Goal: Task Accomplishment & Management: Manage account settings

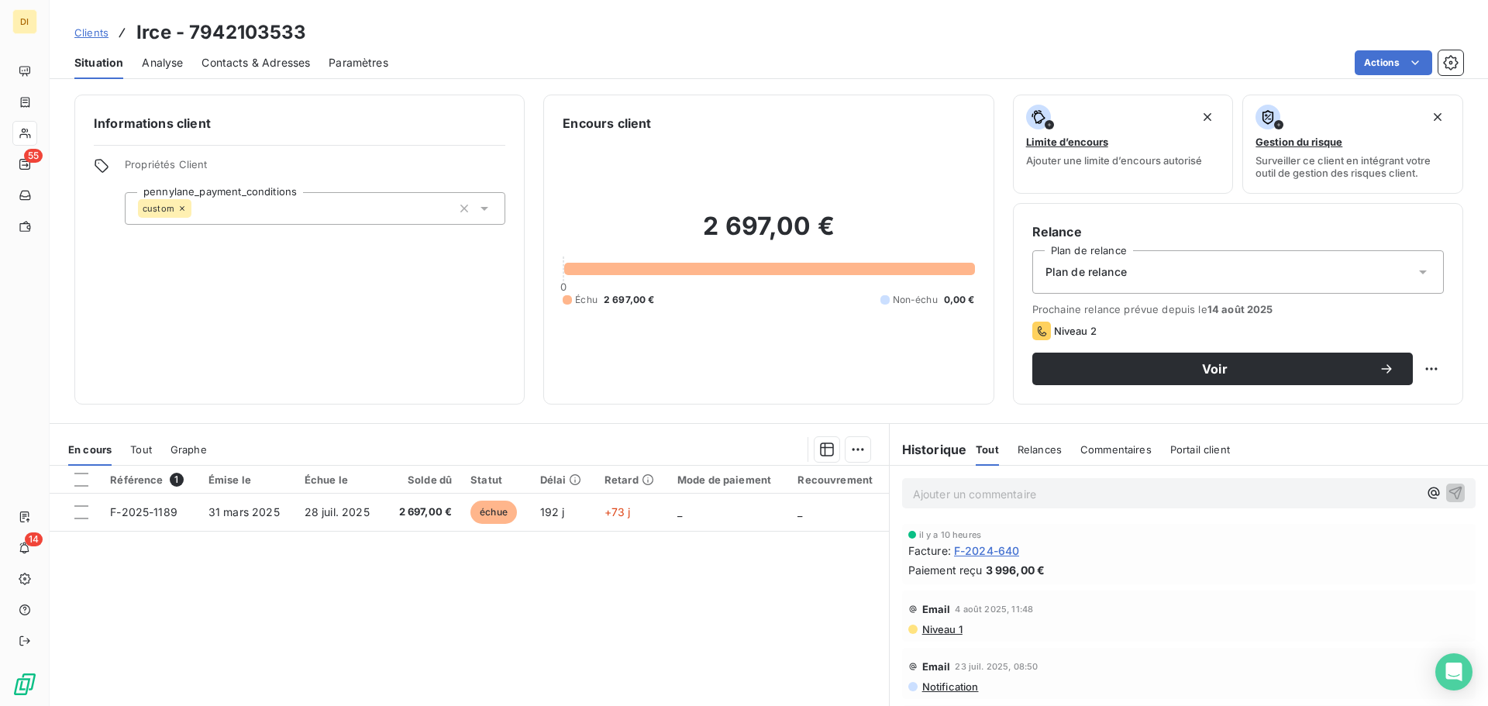
scroll to position [60, 0]
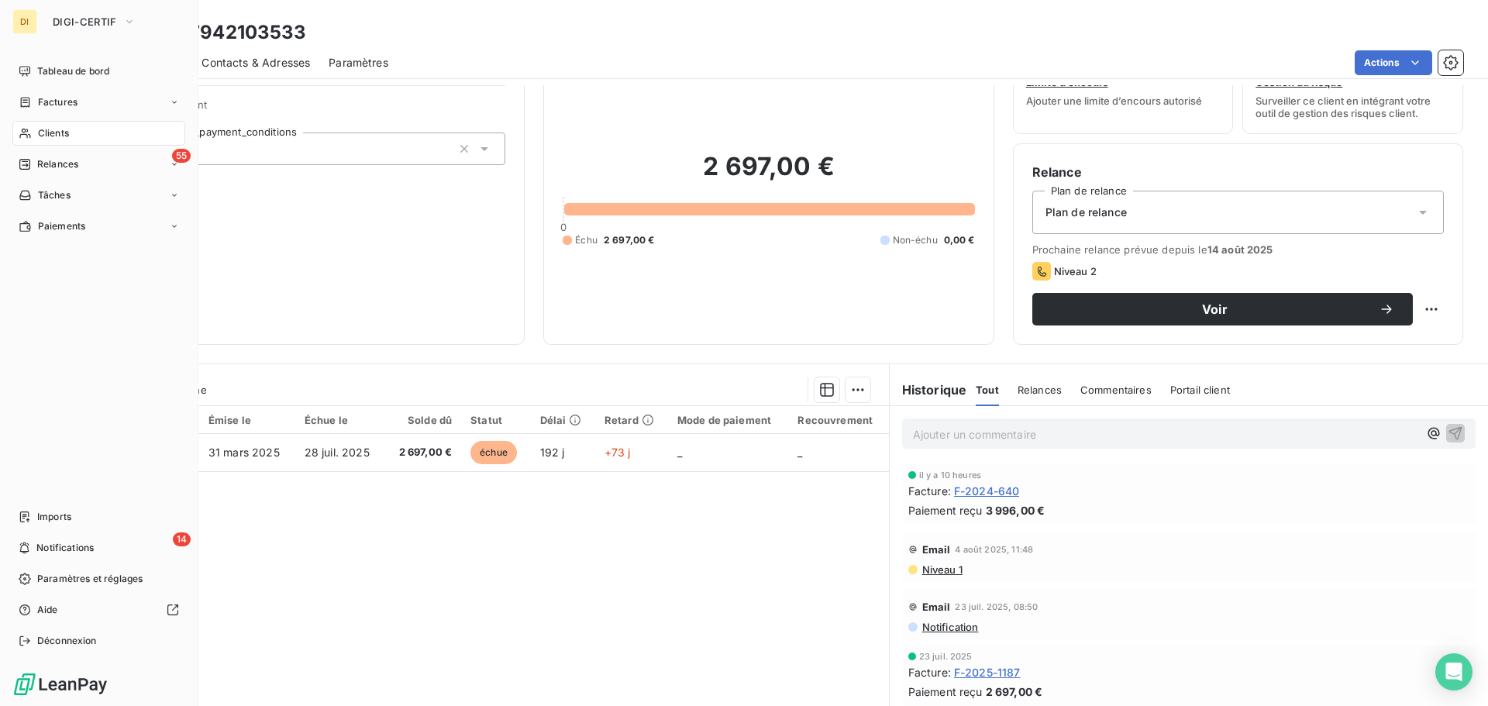
click at [36, 138] on div "Clients" at bounding box center [98, 133] width 173 height 25
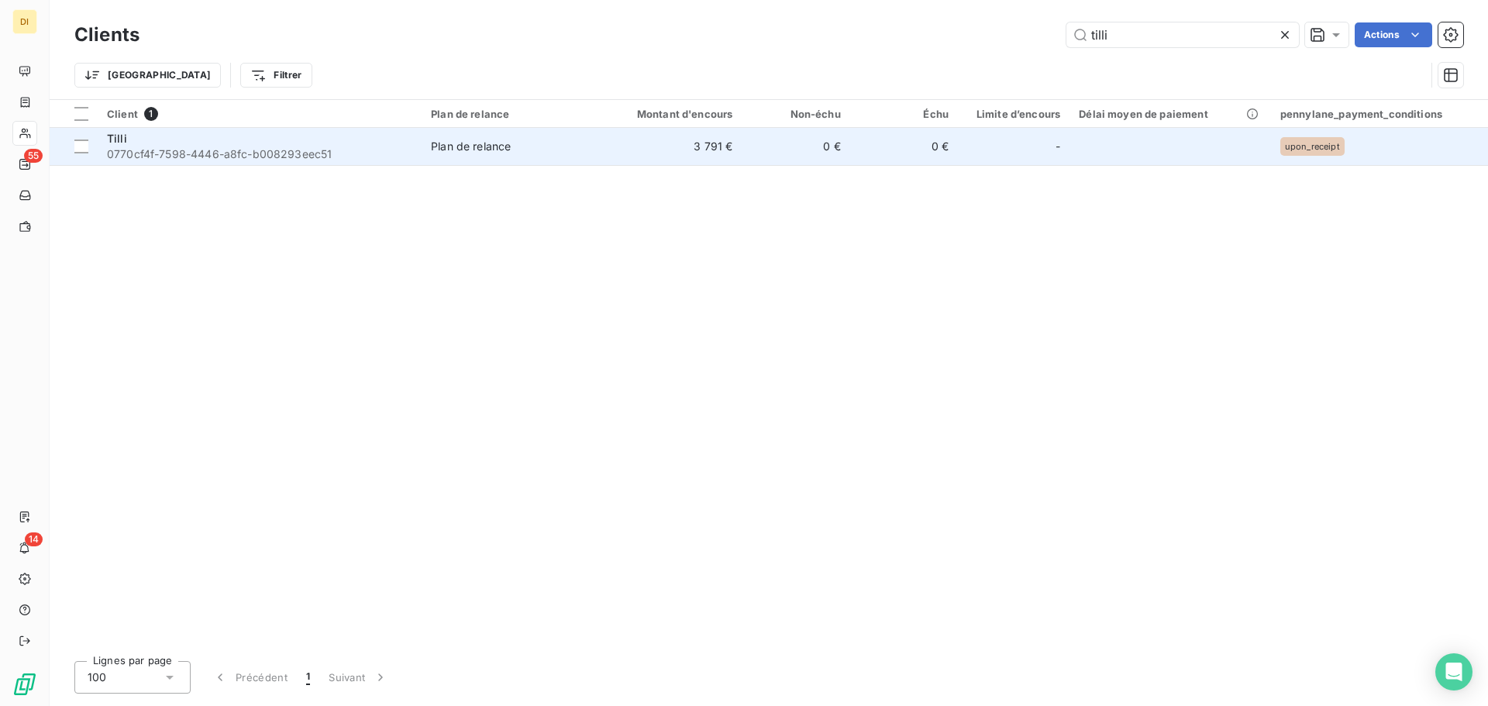
type input "tilli"
click at [354, 157] on span "0770cf4f-7598-4446-a8fc-b008293eec51" at bounding box center [259, 153] width 305 height 15
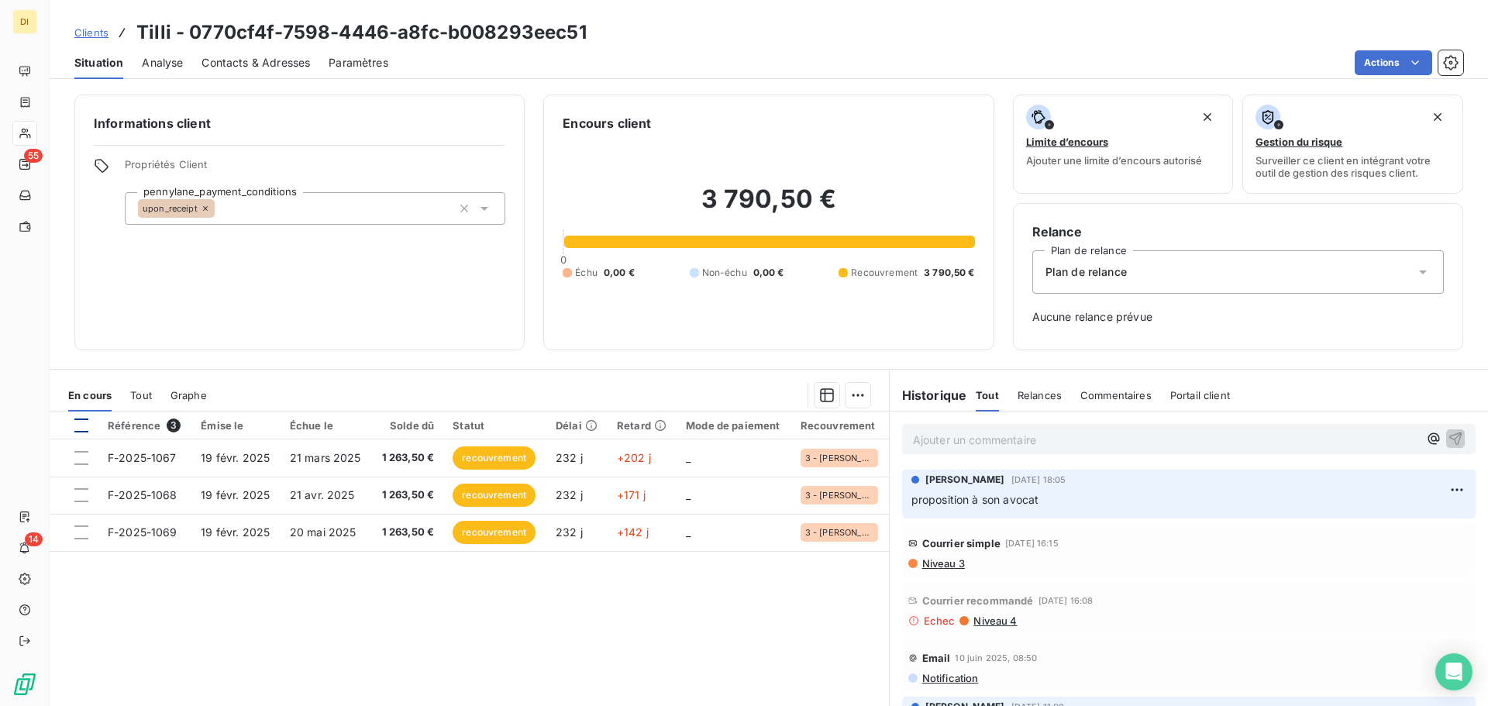
click at [84, 427] on div at bounding box center [81, 425] width 14 height 14
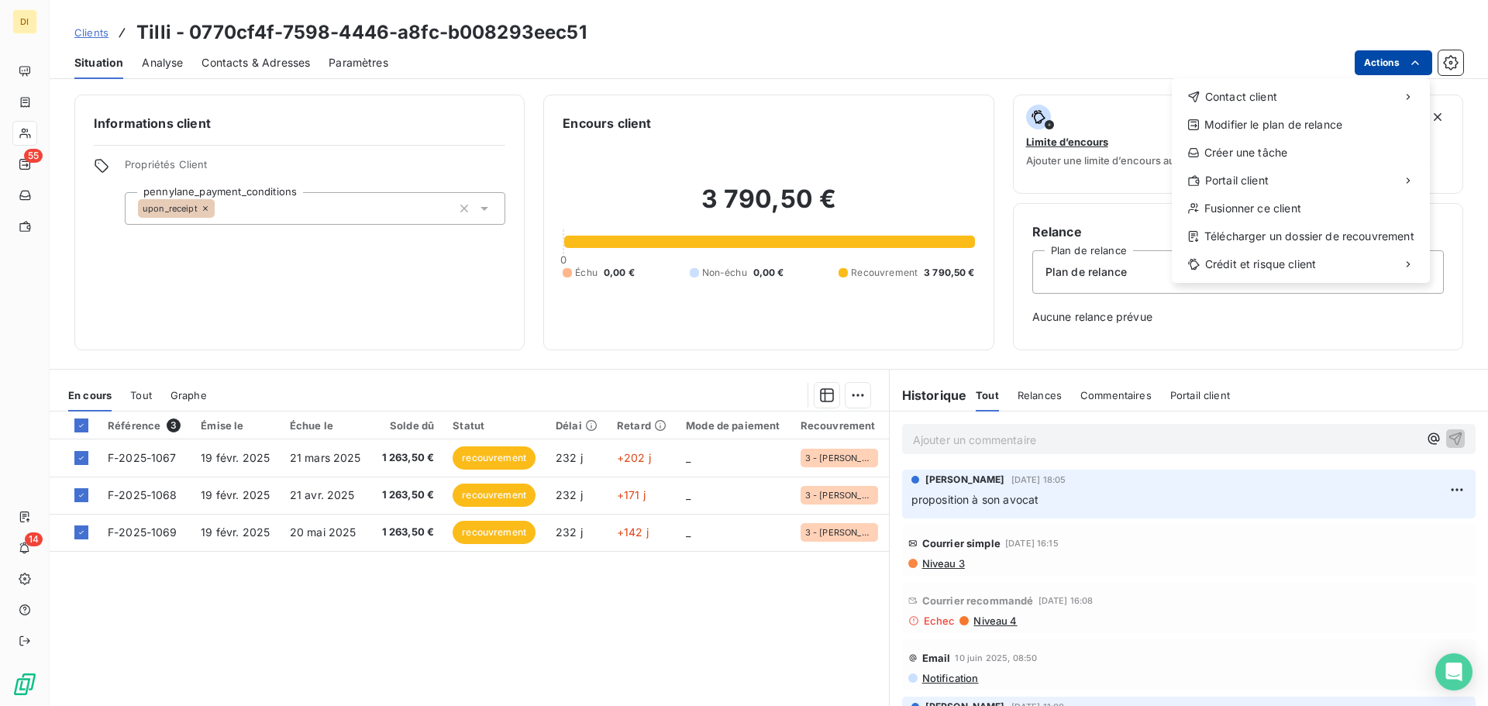
click at [1369, 65] on html "DI 55 14 Clients Tilli - 0770cf4f-7598-4446-a8fc-b008293eec51 Situation Analyse…" at bounding box center [744, 353] width 1488 height 706
click at [856, 386] on html "DI 55 14 Clients Tilli - 0770cf4f-7598-4446-a8fc-b008293eec51 Situation Analyse…" at bounding box center [744, 353] width 1488 height 706
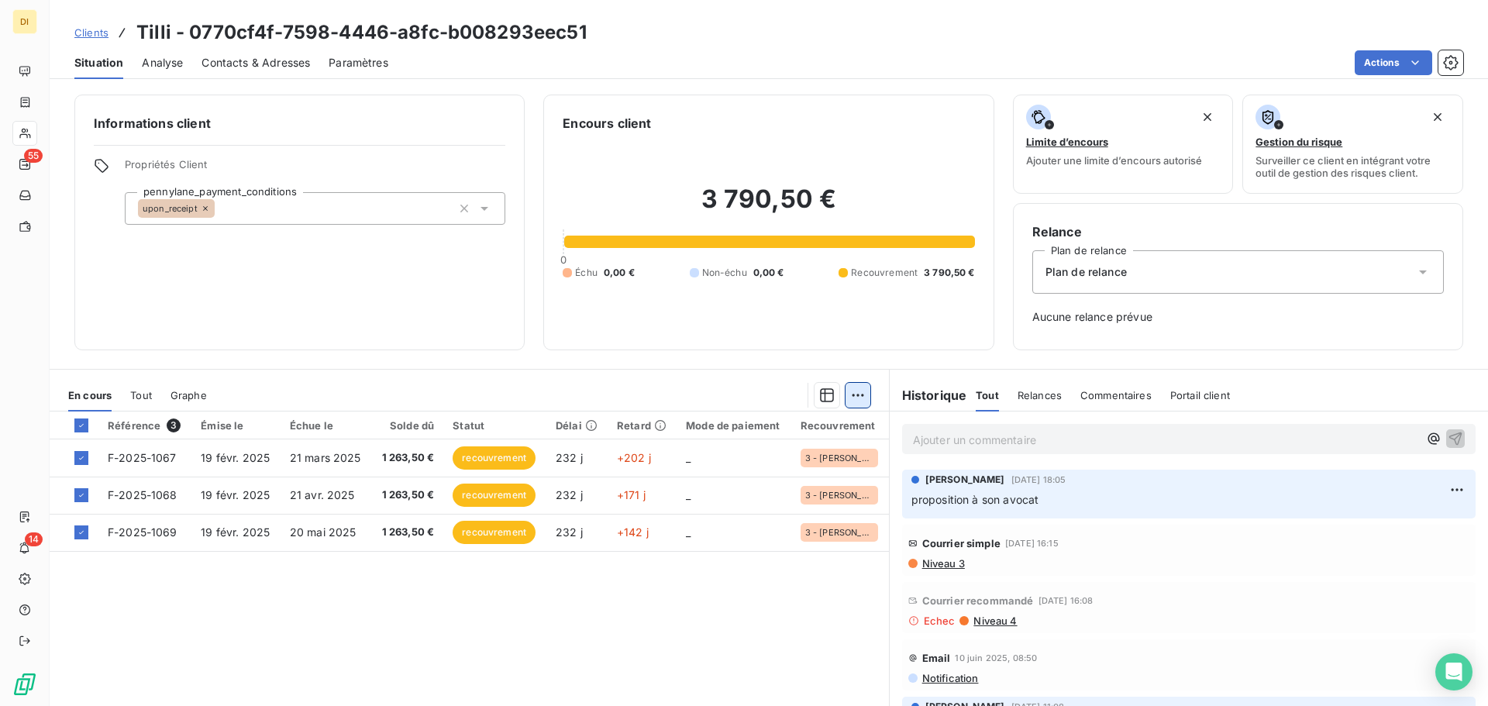
click at [855, 388] on html "DI 55 14 Clients Tilli - 0770cf4f-7598-4446-a8fc-b008293eec51 Situation Analyse…" at bounding box center [744, 353] width 1488 height 706
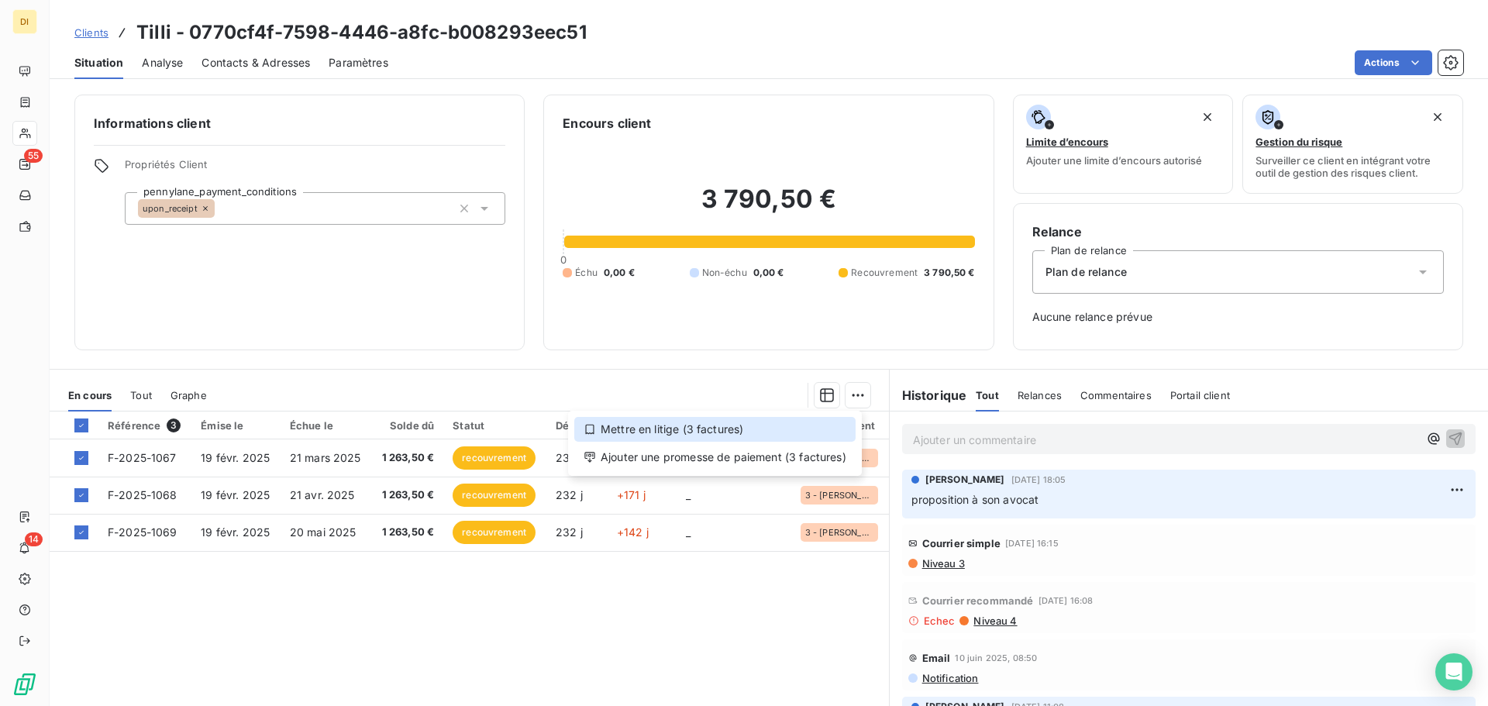
click at [805, 437] on div "Mettre en litige (3 factures)" at bounding box center [714, 429] width 281 height 25
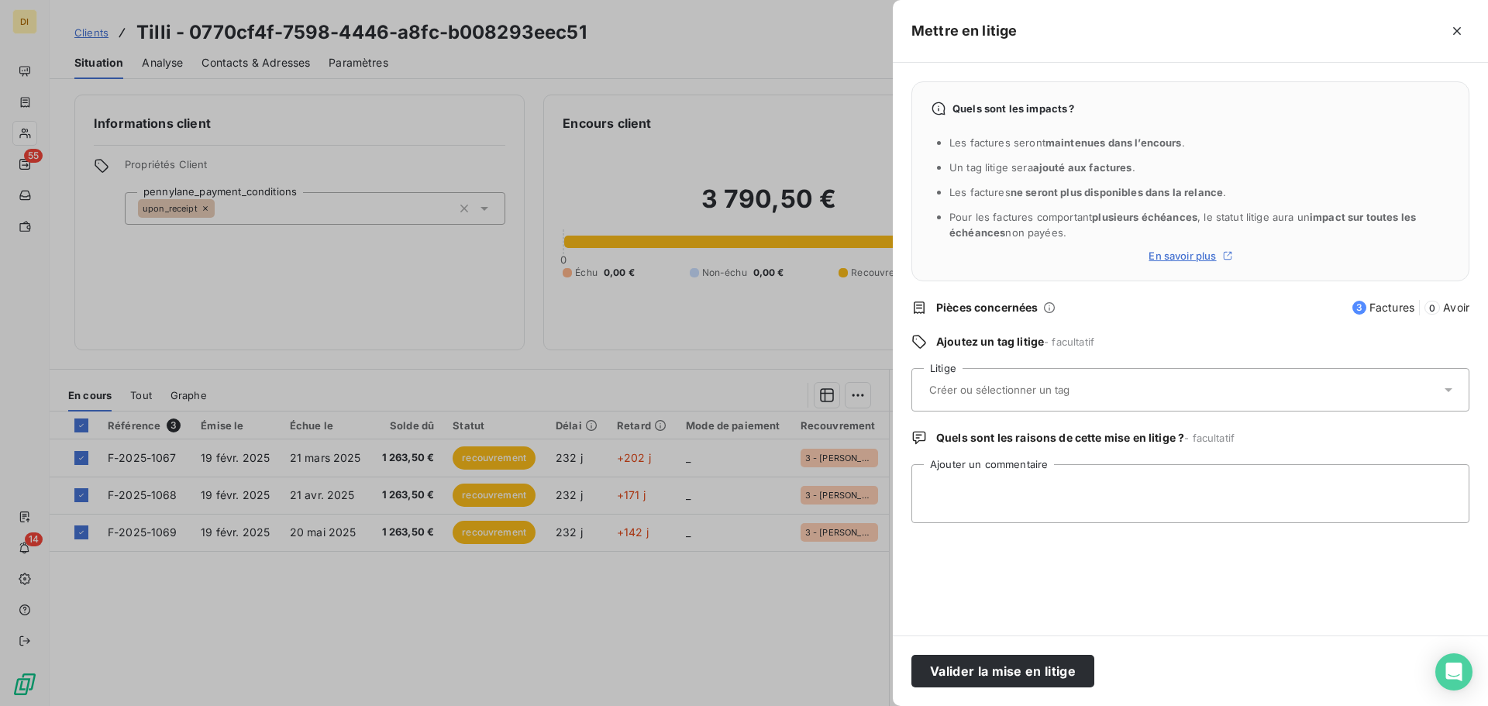
click at [1075, 401] on div at bounding box center [1182, 390] width 516 height 33
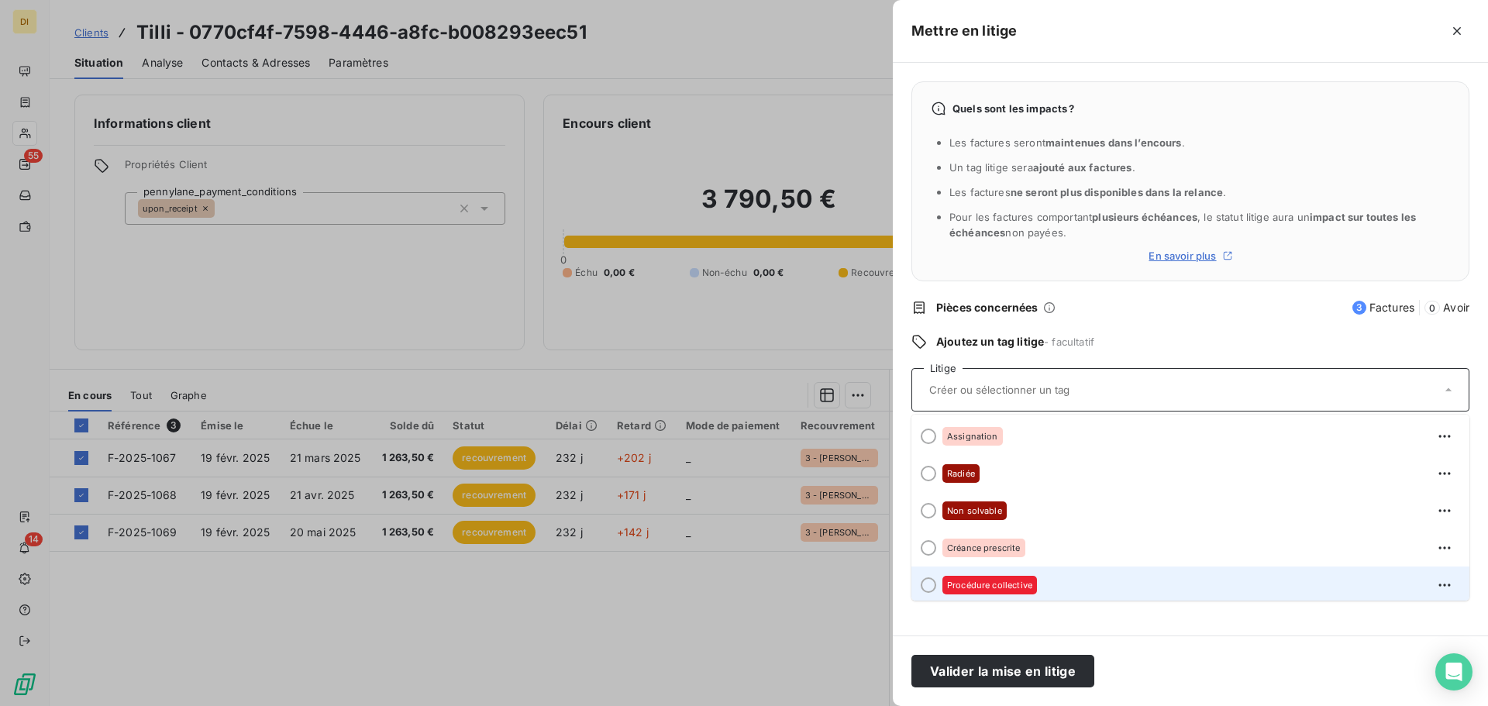
scroll to position [3, 0]
click at [1025, 581] on span "Procédure collective" at bounding box center [989, 581] width 85 height 9
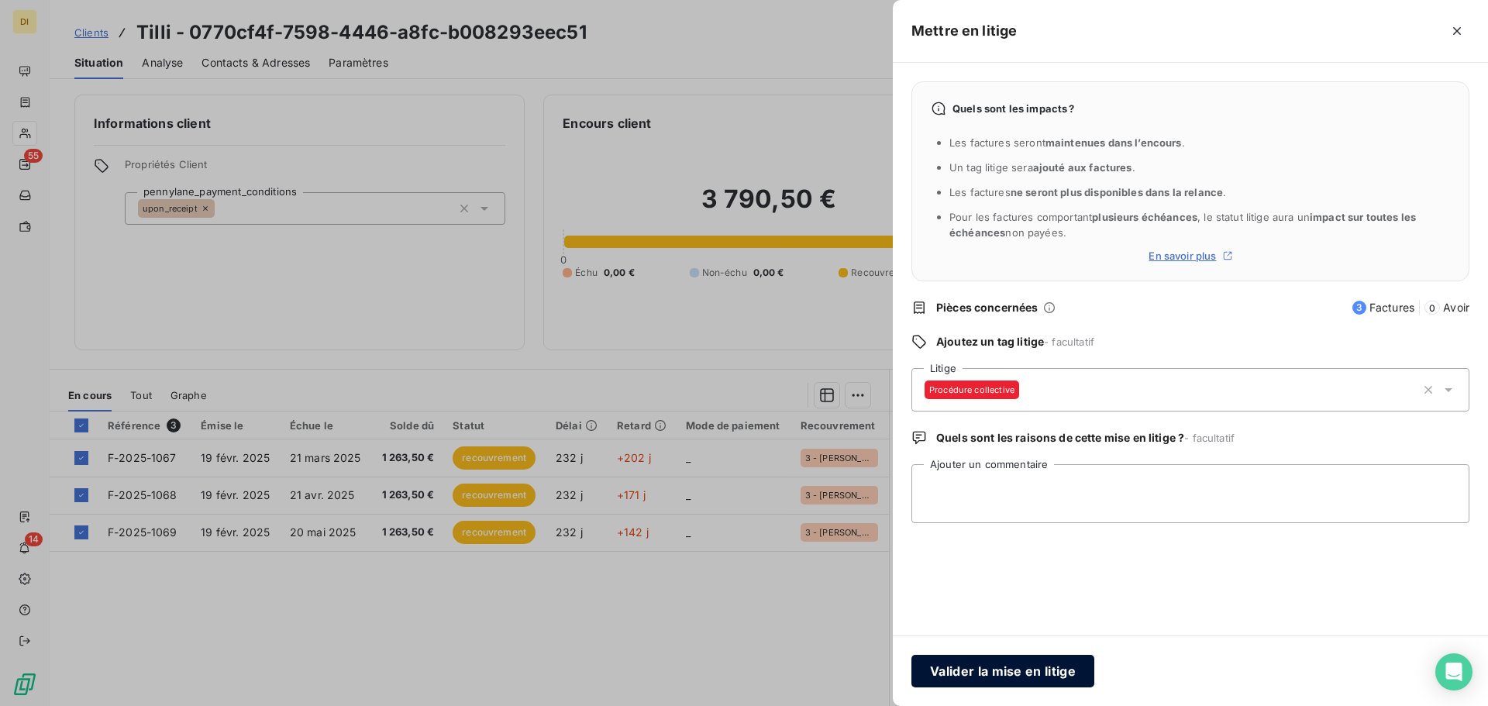
click at [1030, 672] on button "Valider la mise en litige" at bounding box center [1002, 671] width 183 height 33
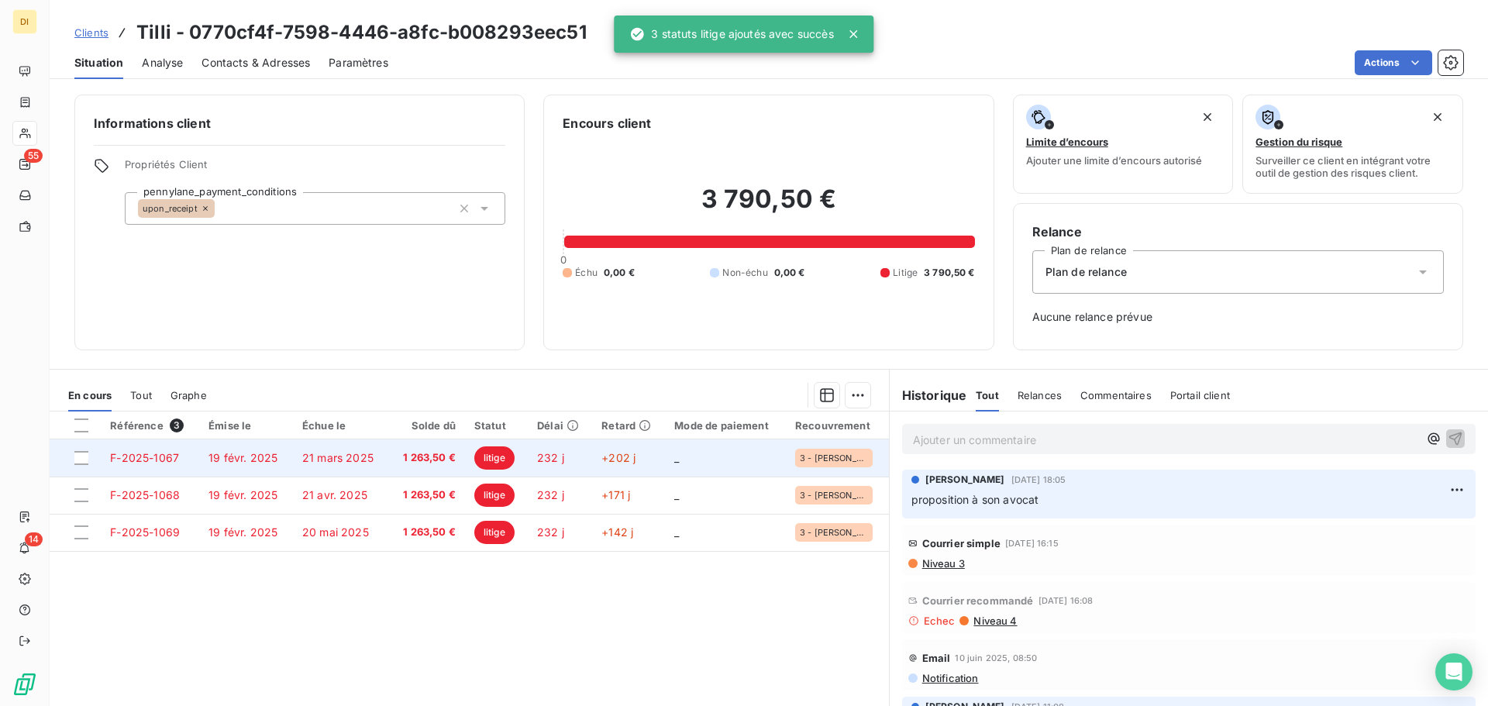
click at [365, 460] on span "21 mars 2025" at bounding box center [337, 457] width 71 height 13
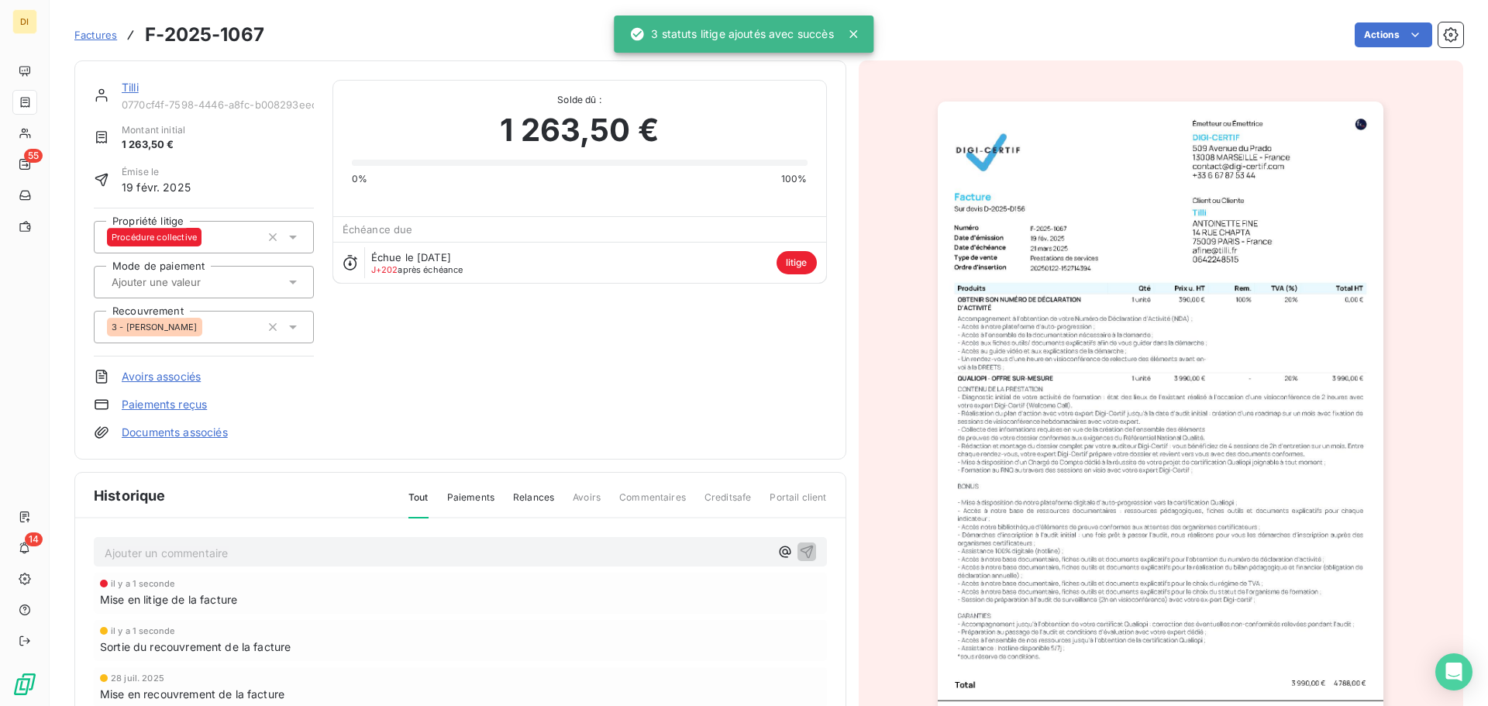
click at [233, 322] on div "3 - [PERSON_NAME]" at bounding box center [183, 327] width 153 height 25
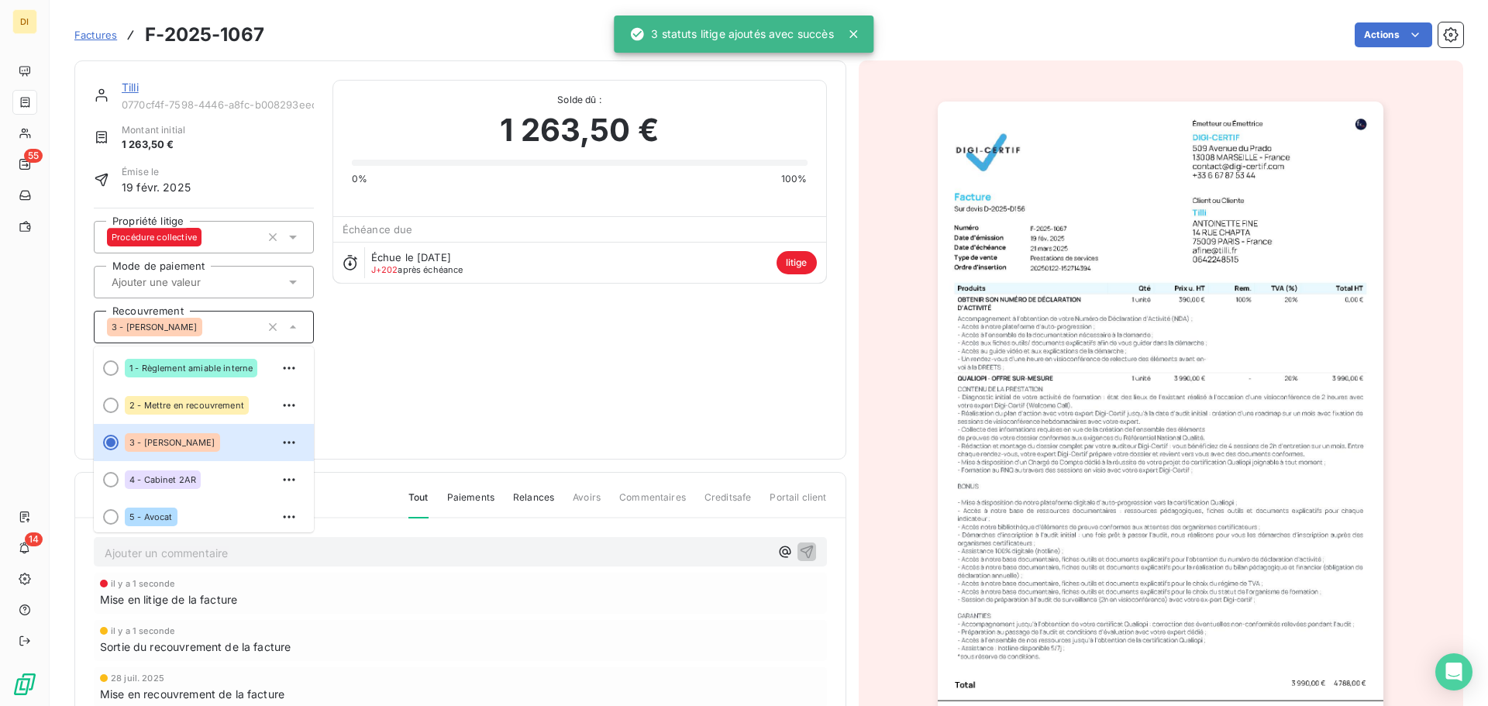
click at [399, 435] on div "Tilli 0770cf4f-7598-4446-a8fc-b008293eec51 Montant initial 1 263,50 € Émise le …" at bounding box center [460, 260] width 733 height 360
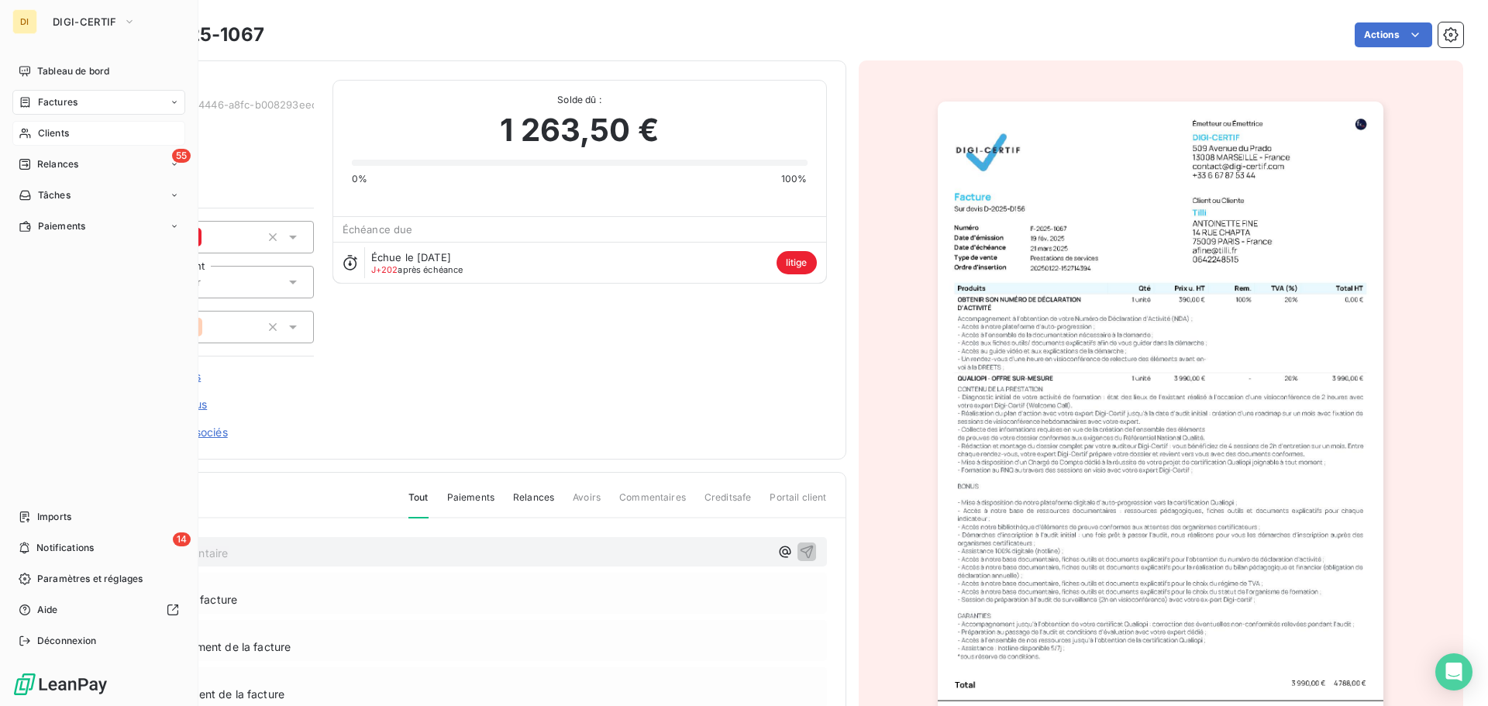
click at [34, 135] on div "Clients" at bounding box center [98, 133] width 173 height 25
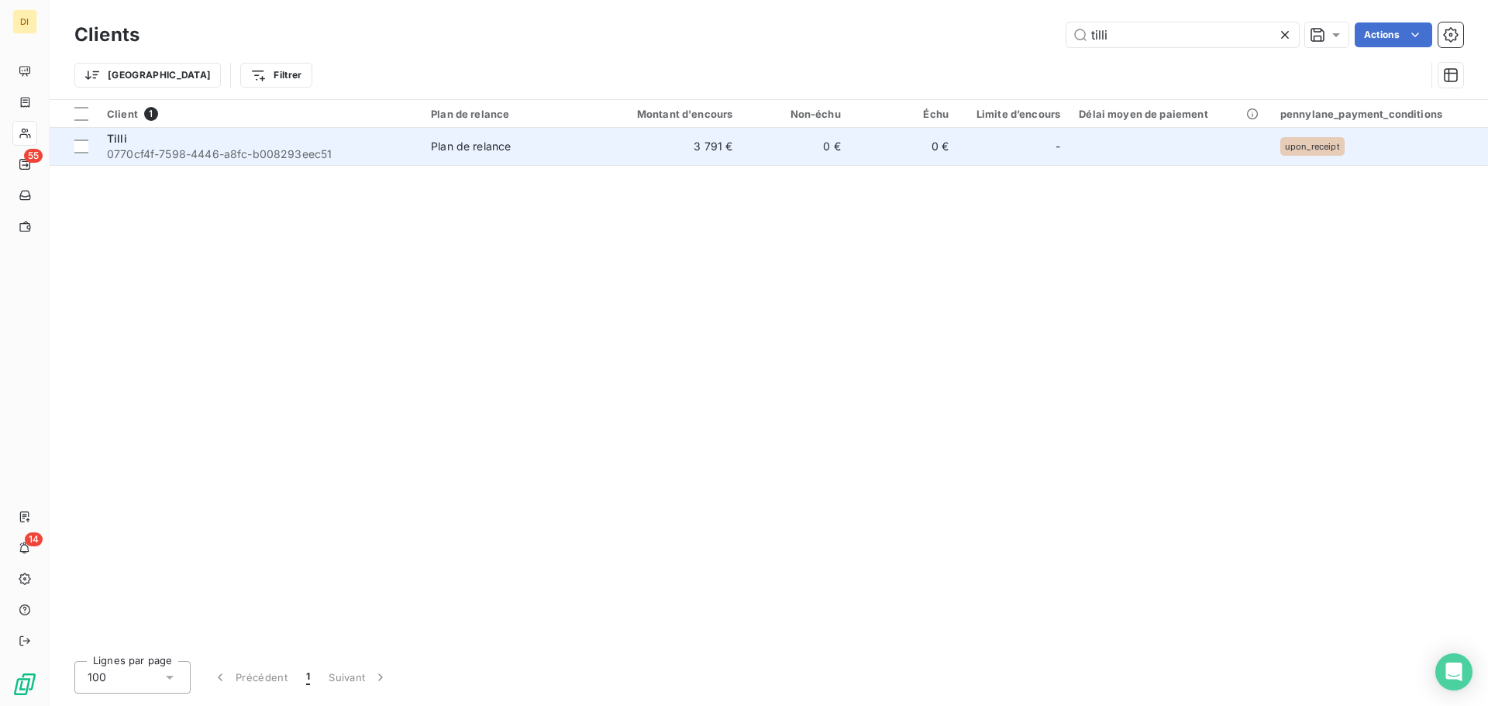
click at [338, 150] on span "0770cf4f-7598-4446-a8fc-b008293eec51" at bounding box center [259, 153] width 305 height 15
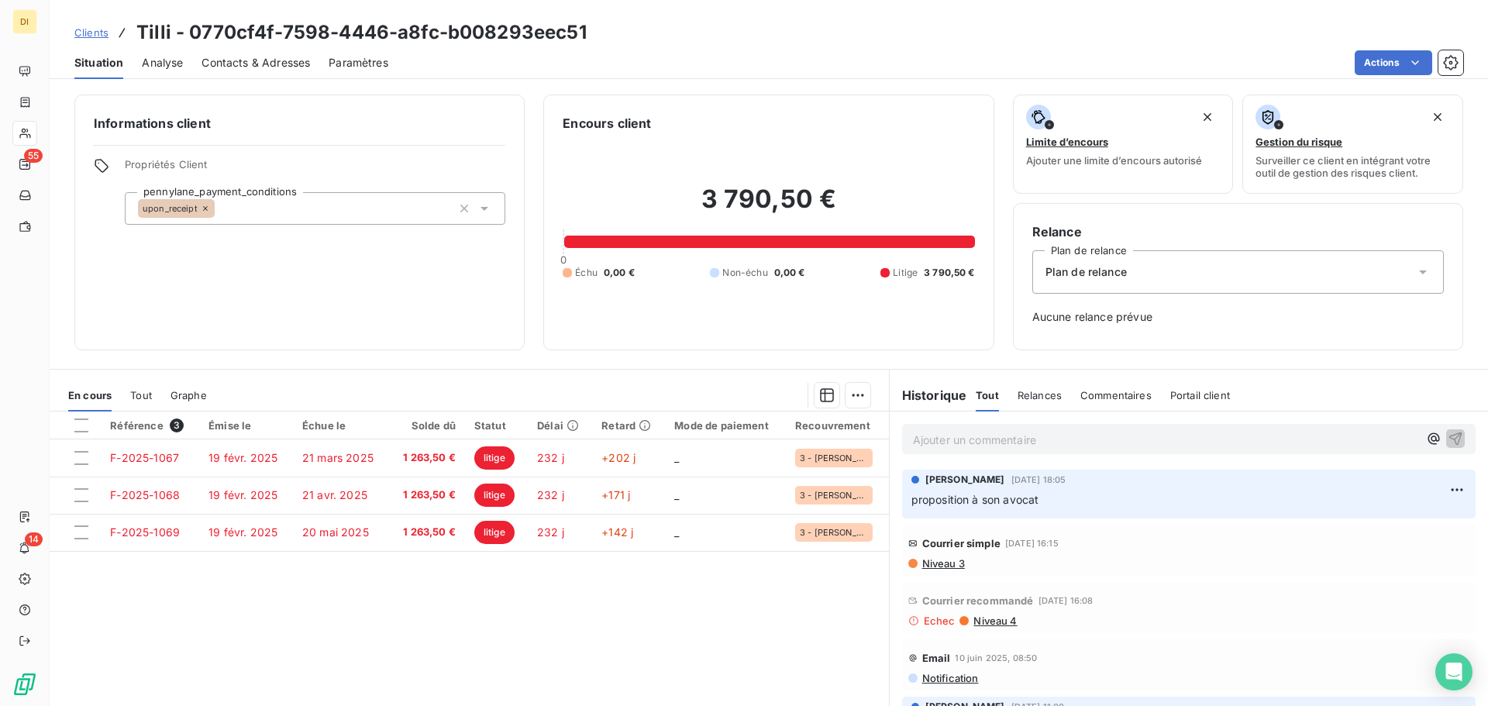
click at [966, 435] on p "Ajouter un commentaire ﻿" at bounding box center [1165, 439] width 505 height 19
click at [986, 437] on span "Redressement - Déclarations de créances ok" at bounding box center [1029, 438] width 232 height 13
copy span "Redressement - Déclarations de créances ok"
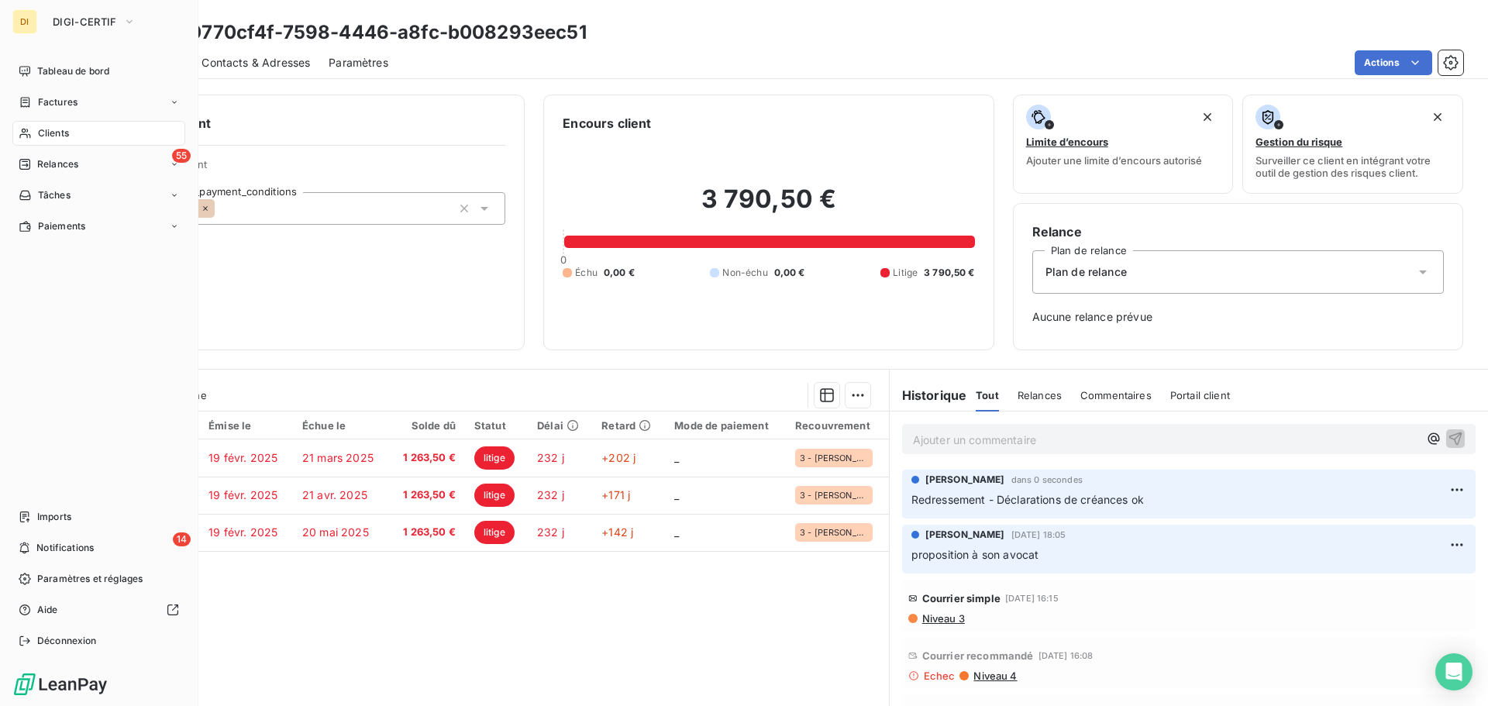
click at [29, 128] on icon at bounding box center [25, 133] width 13 height 12
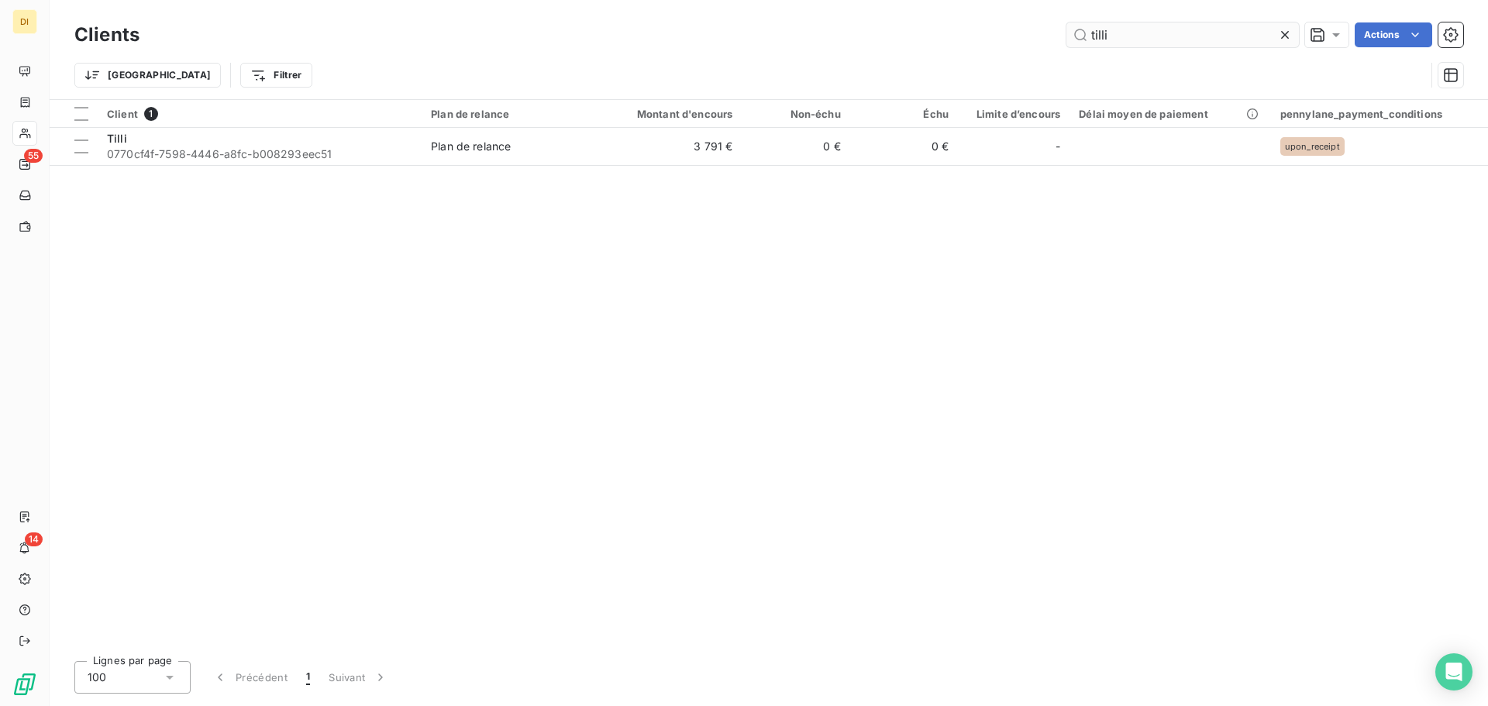
click at [1165, 36] on input "tilli" at bounding box center [1182, 34] width 232 height 25
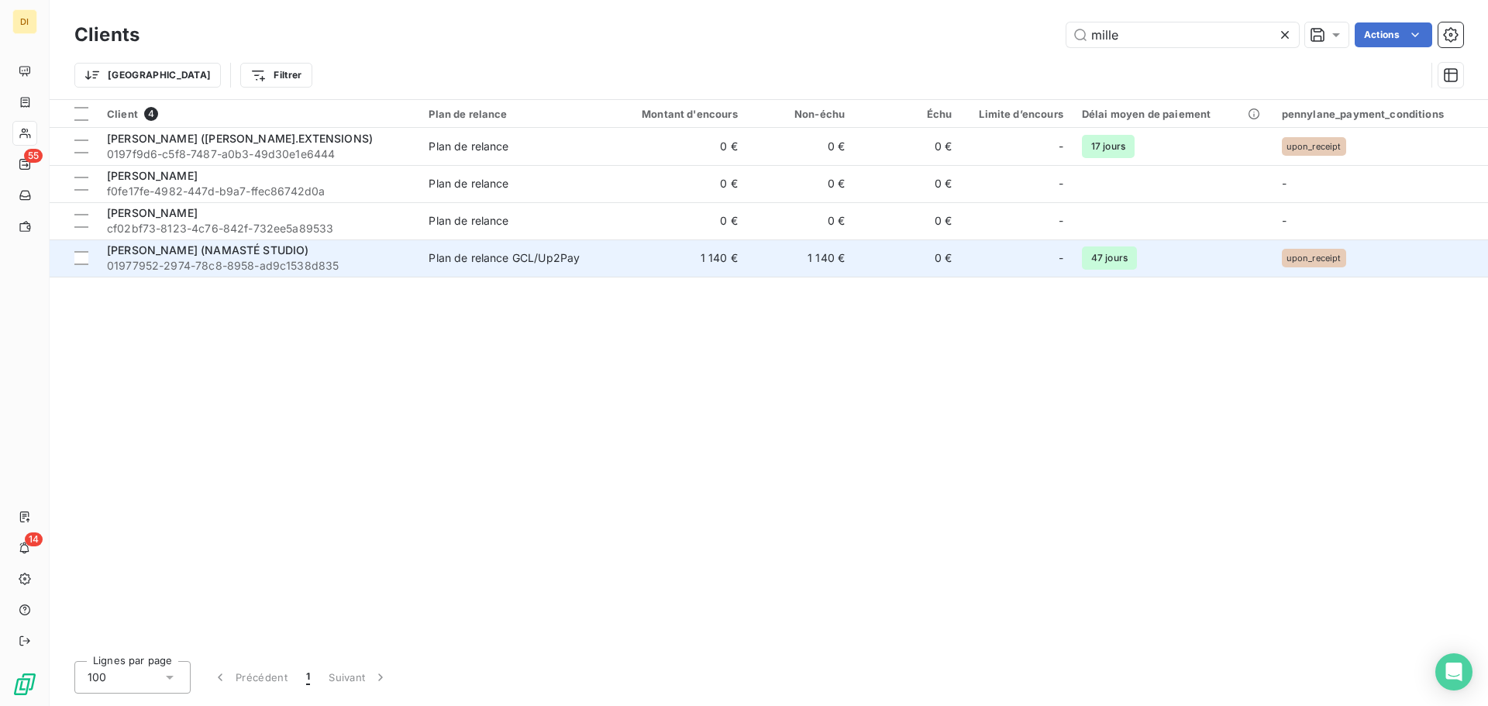
type input "mille"
click at [321, 252] on div "[PERSON_NAME] (NAMASTÉ STUDIO)" at bounding box center [258, 250] width 303 height 15
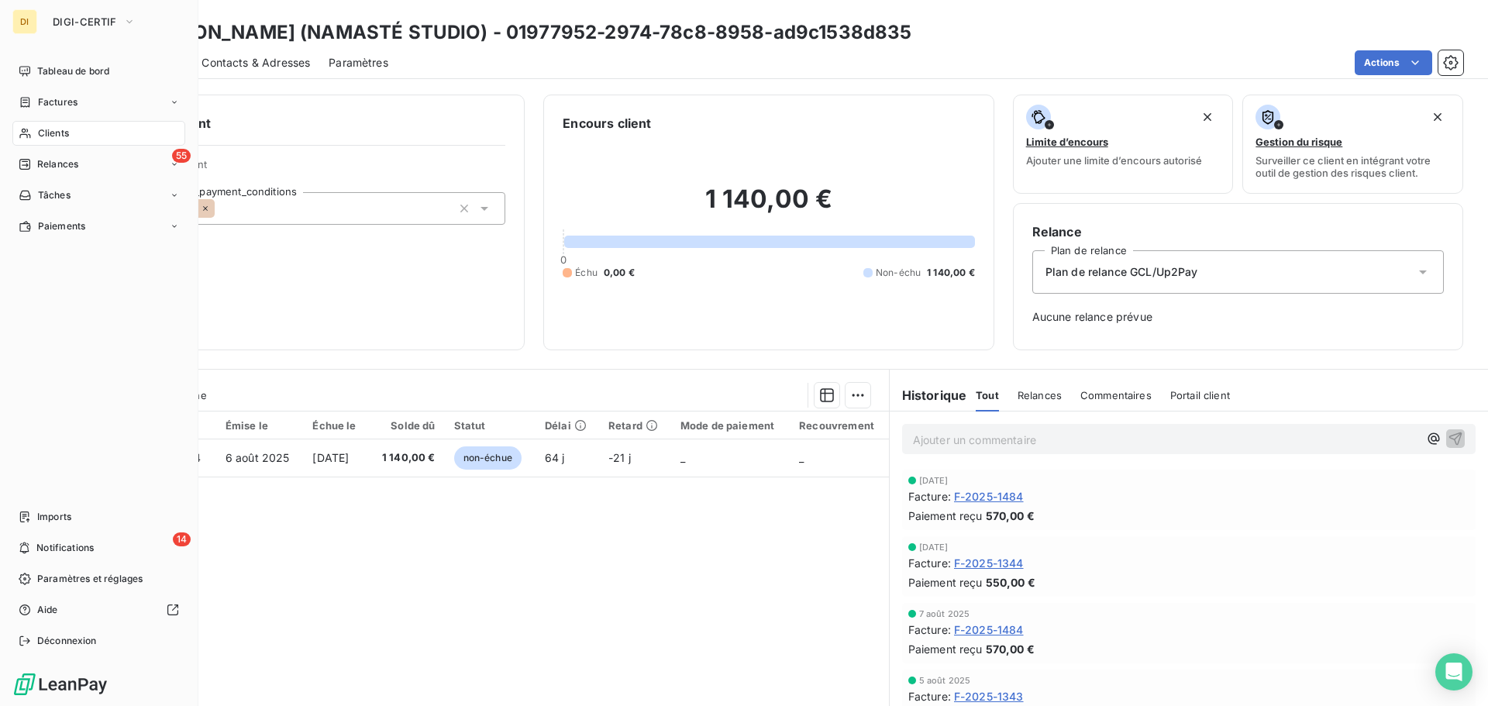
click at [31, 138] on icon at bounding box center [25, 133] width 13 height 12
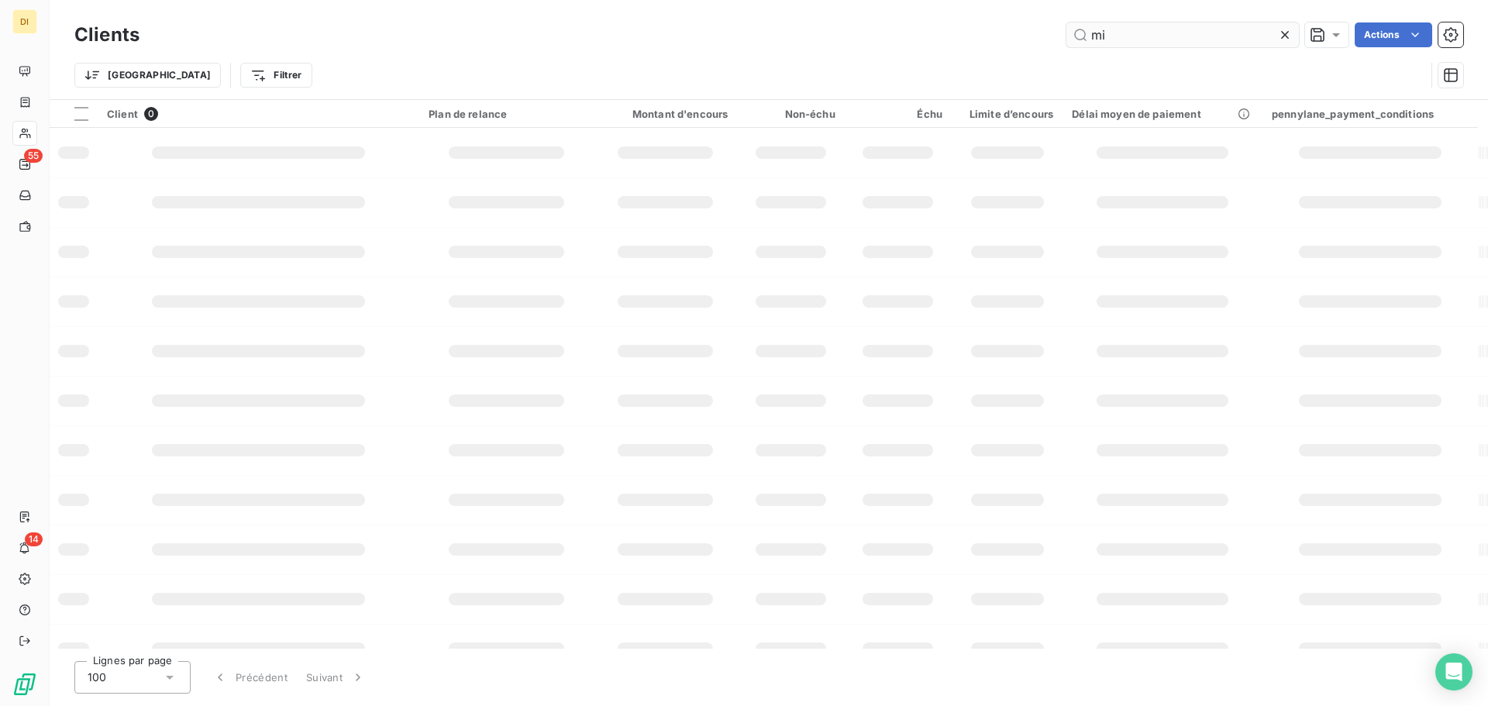
type input "m"
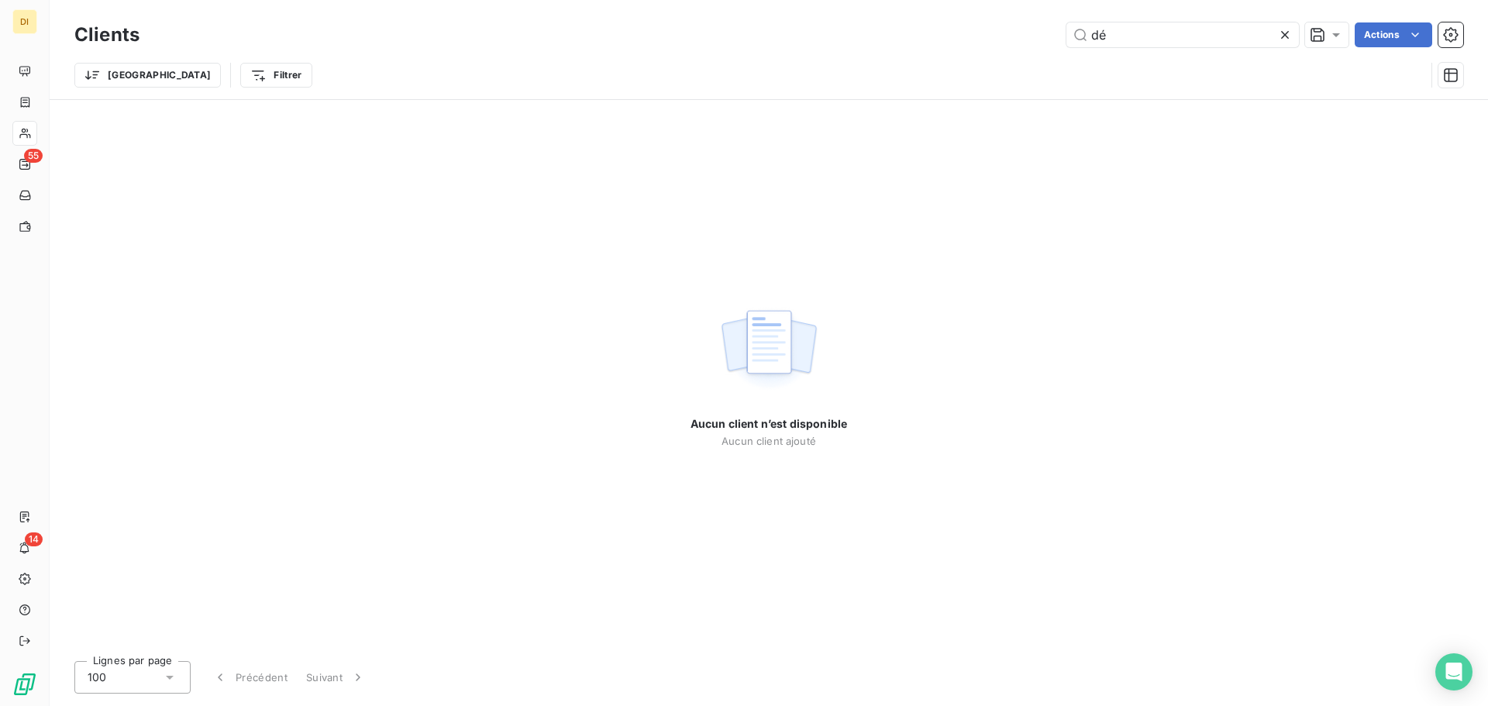
type input "d"
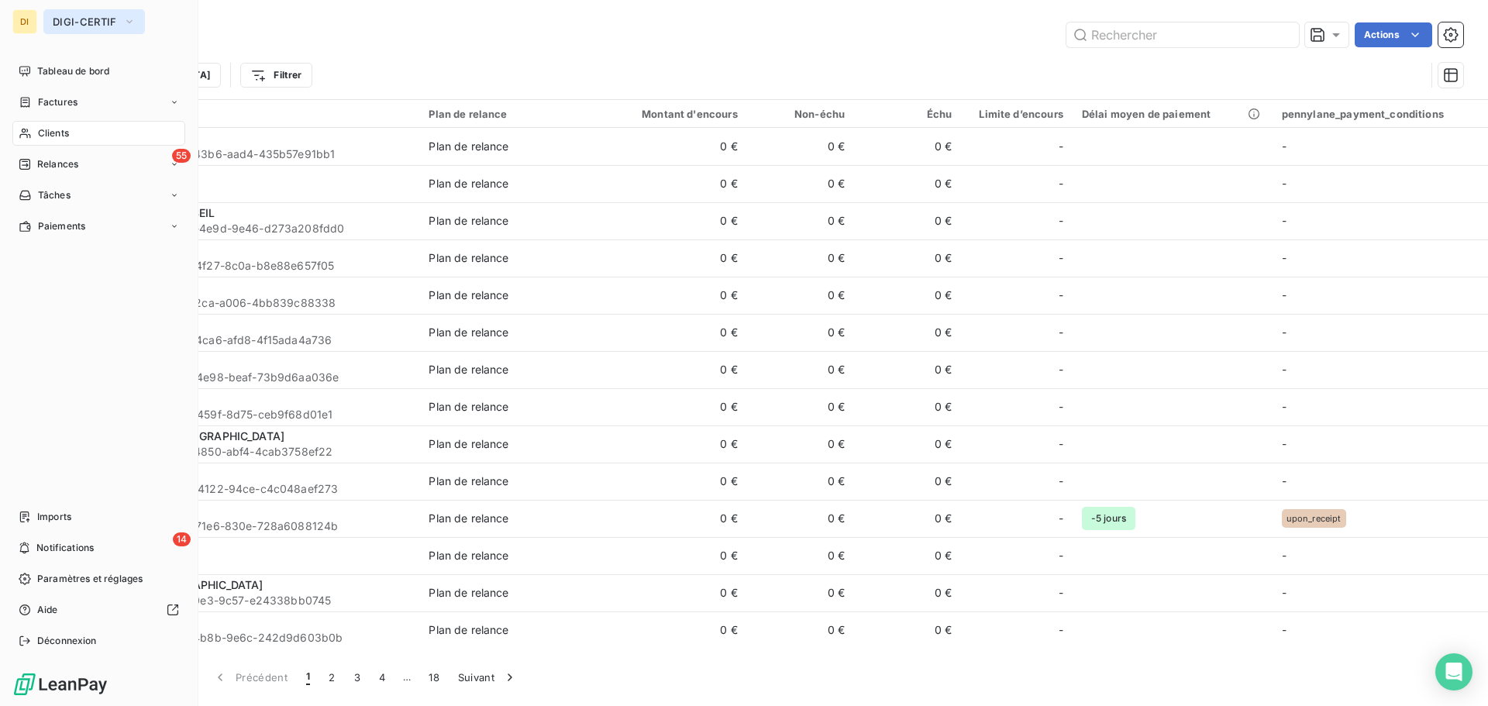
click at [63, 25] on span "DIGI-CERTIF" at bounding box center [85, 21] width 64 height 12
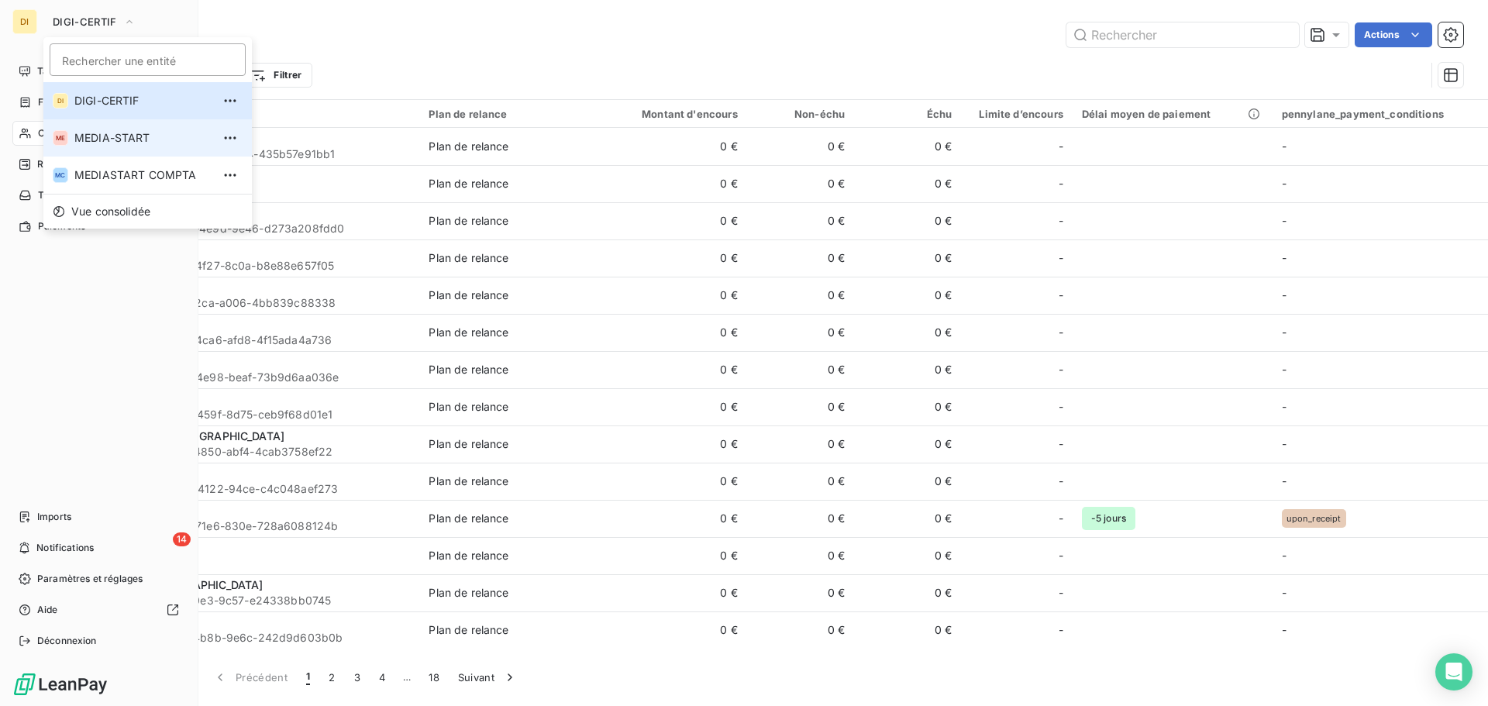
click at [96, 126] on li "ME MEDIA-START" at bounding box center [147, 137] width 208 height 37
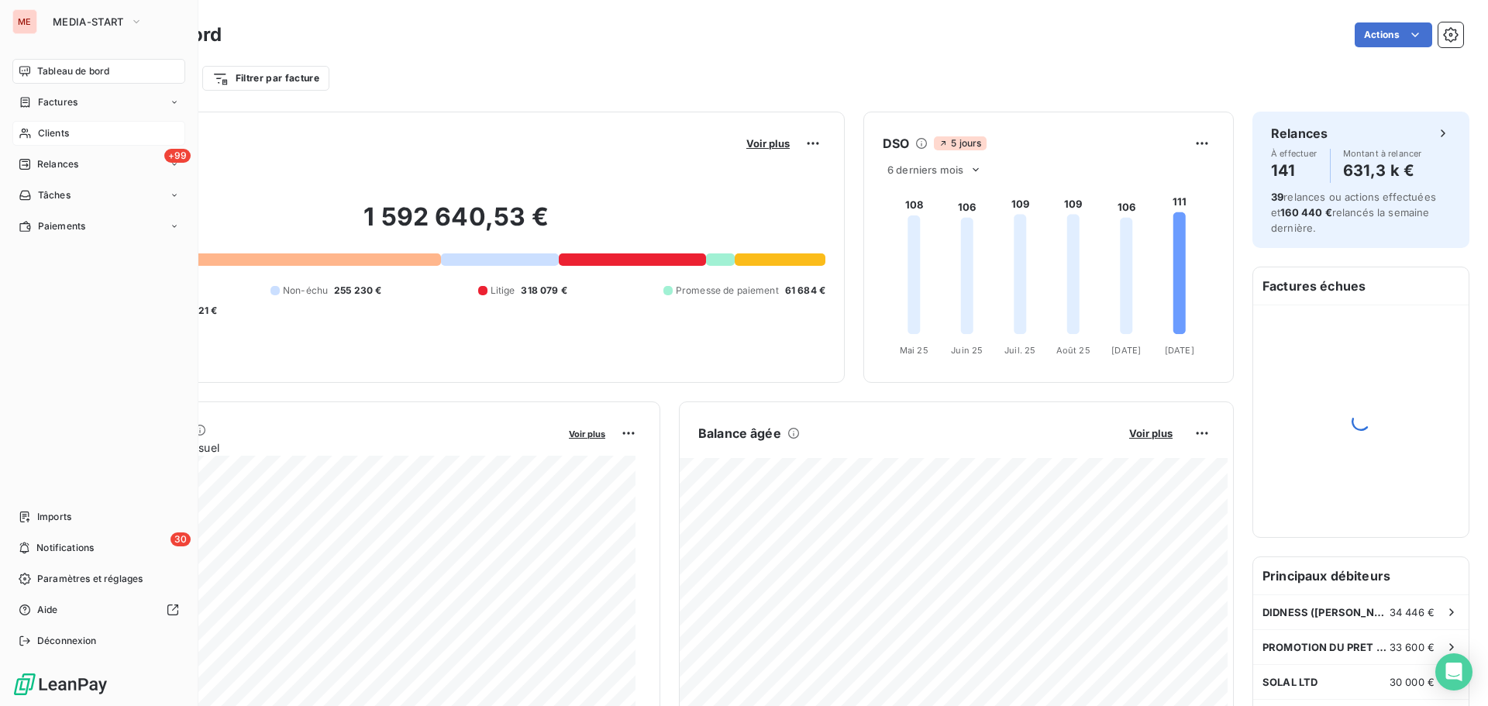
click at [53, 135] on span "Clients" at bounding box center [53, 133] width 31 height 14
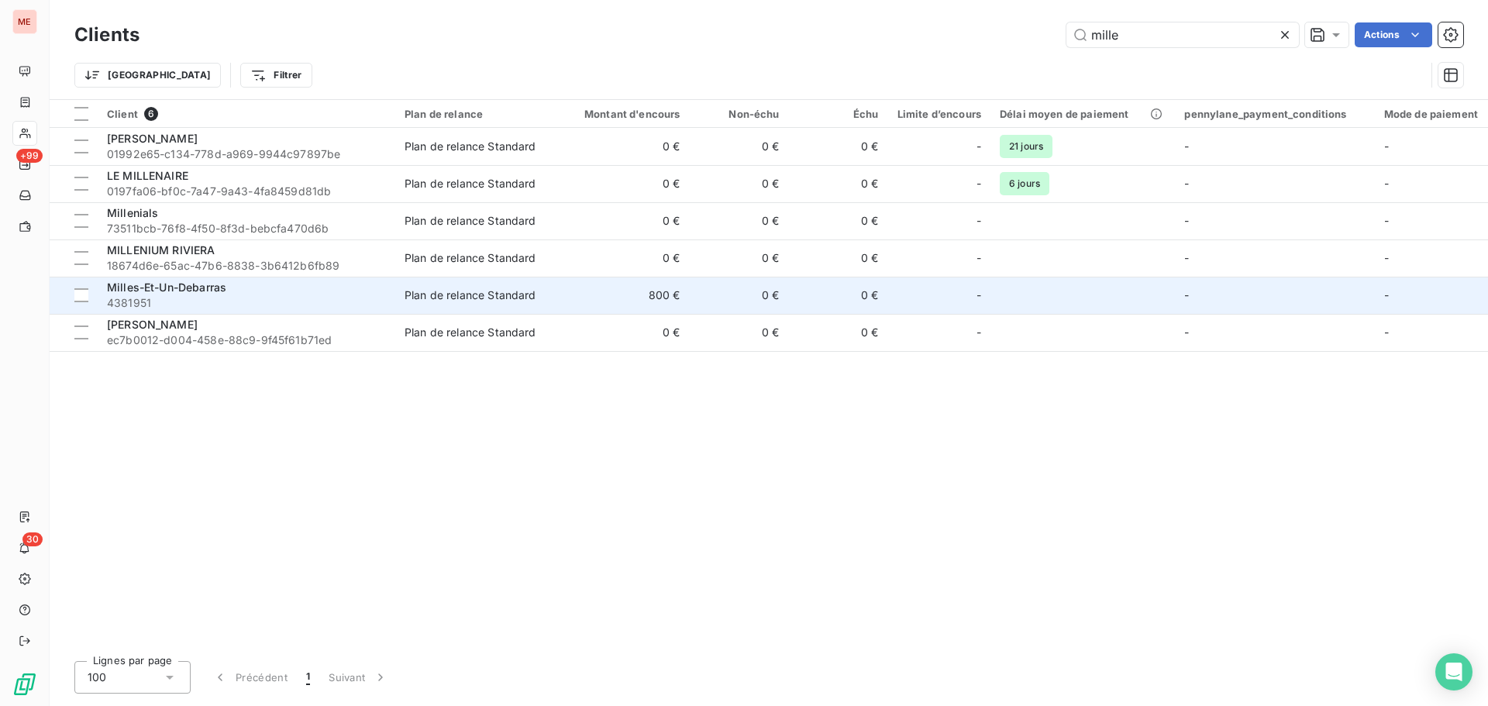
type input "mille"
click at [303, 278] on td "Milles-Et-Un-Debarras 4381951" at bounding box center [247, 295] width 298 height 37
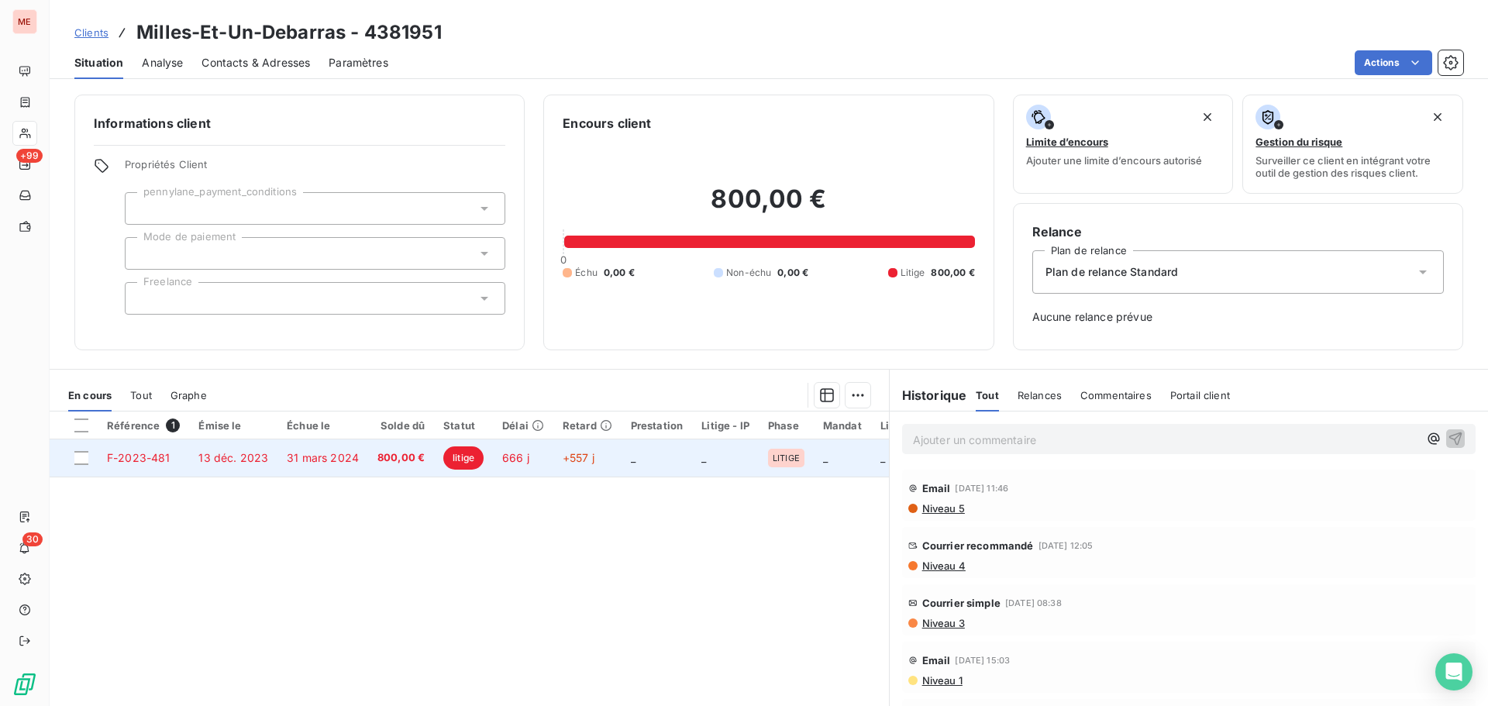
click at [382, 460] on span "800,00 €" at bounding box center [400, 457] width 47 height 15
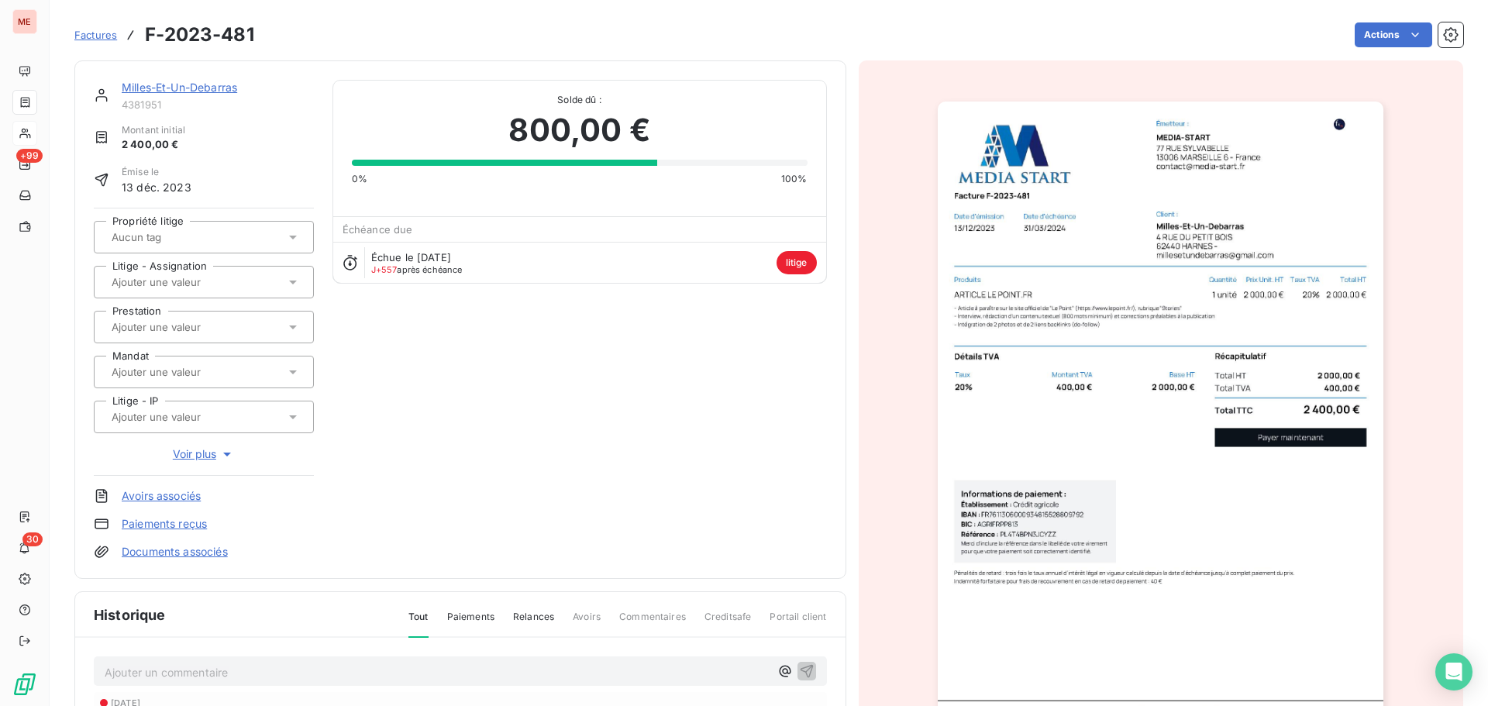
click at [270, 246] on div at bounding box center [196, 237] width 178 height 20
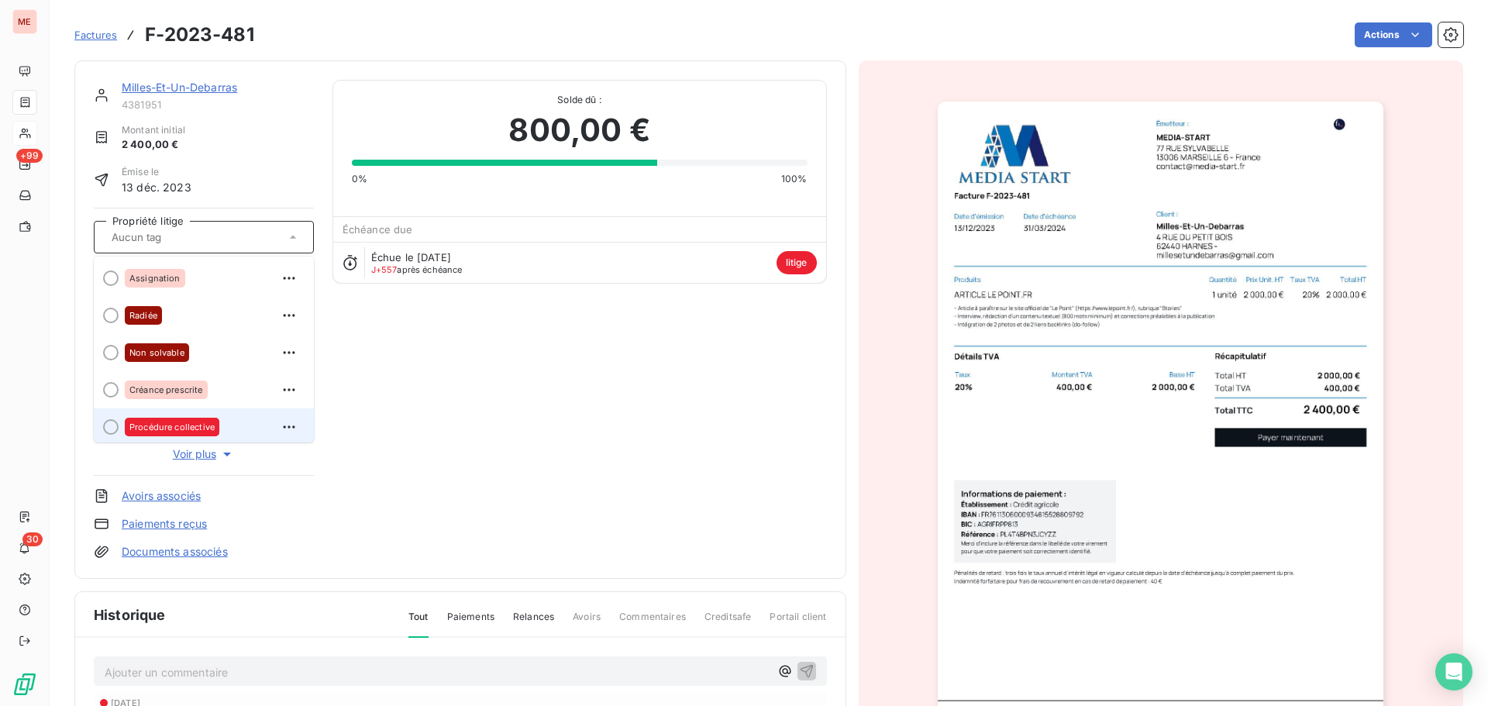
scroll to position [3, 0]
click at [225, 421] on div "Procédure collective" at bounding box center [213, 423] width 177 height 25
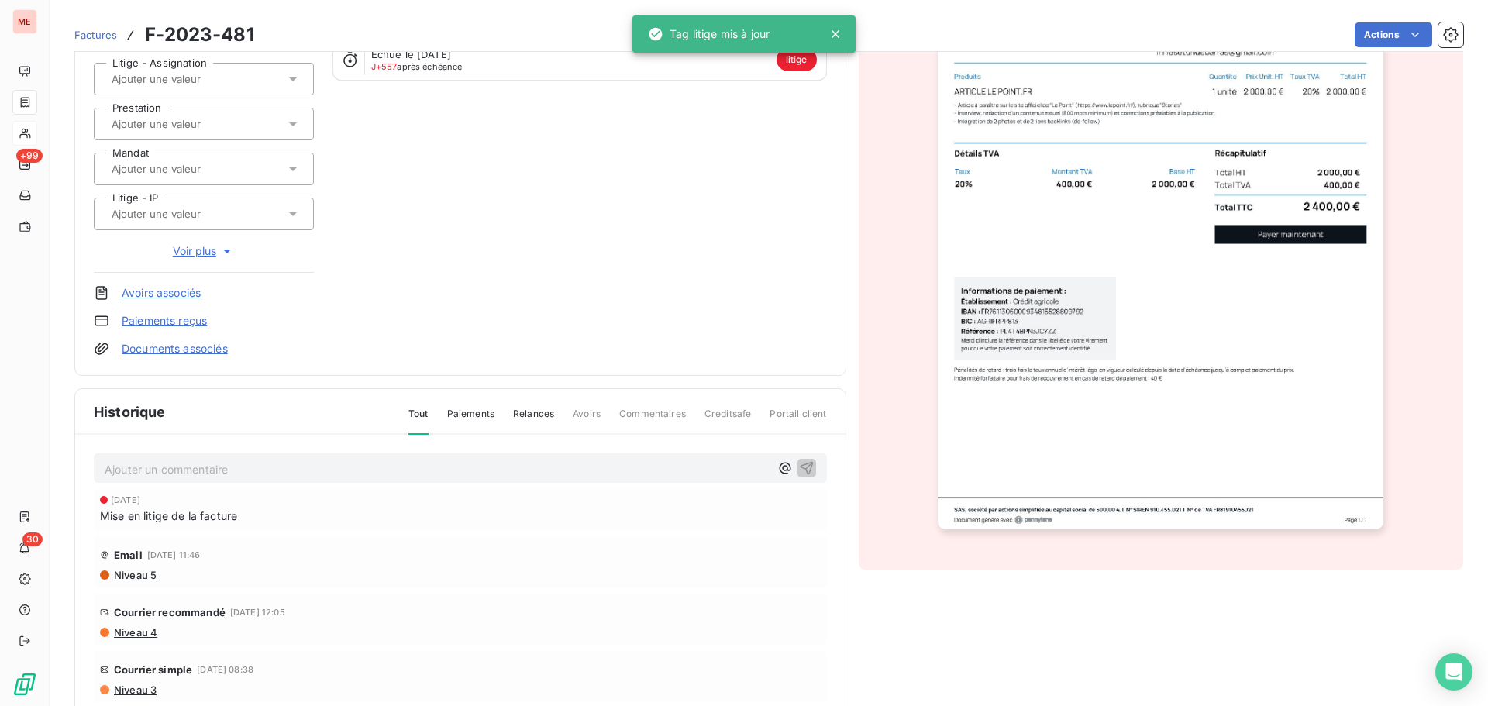
scroll to position [205, 0]
click at [291, 477] on p "Ajouter un commentaire ﻿" at bounding box center [437, 468] width 665 height 19
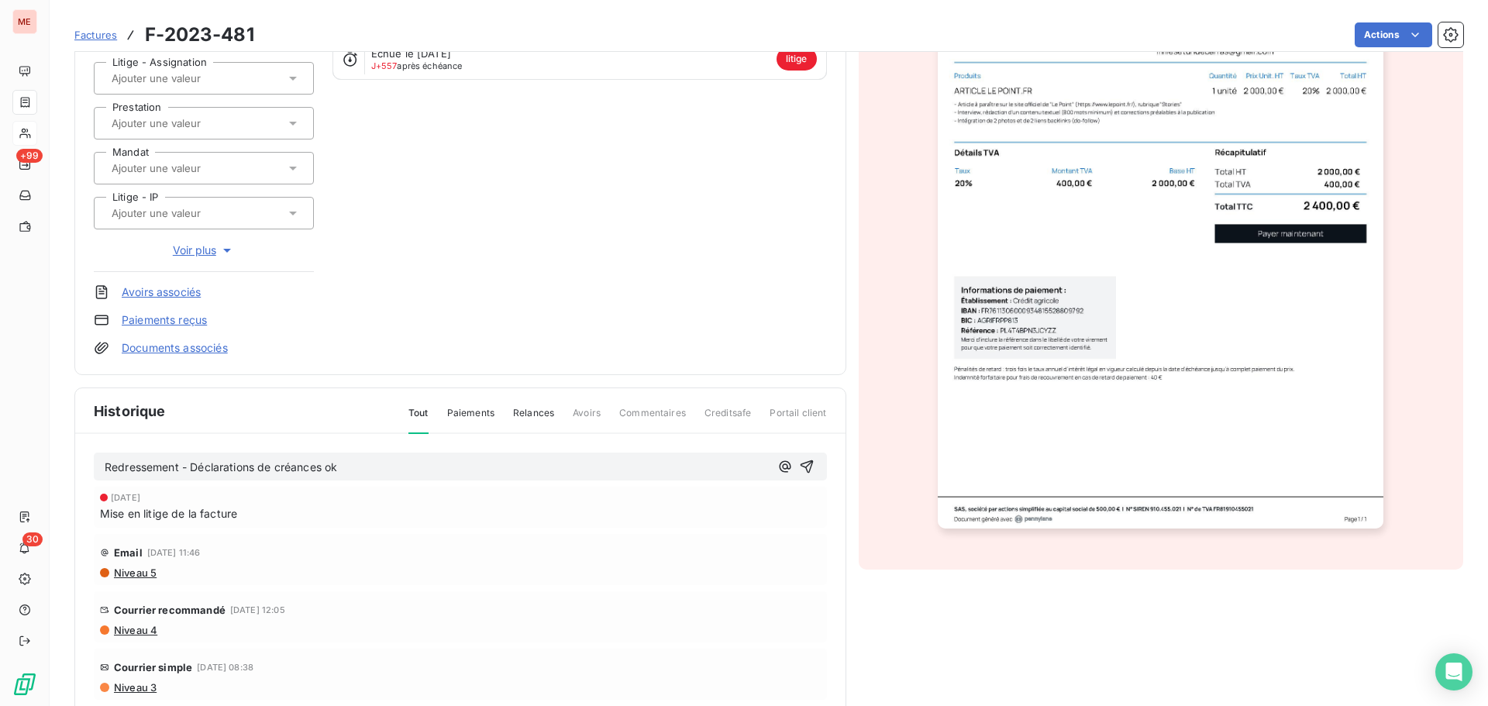
scroll to position [0, 0]
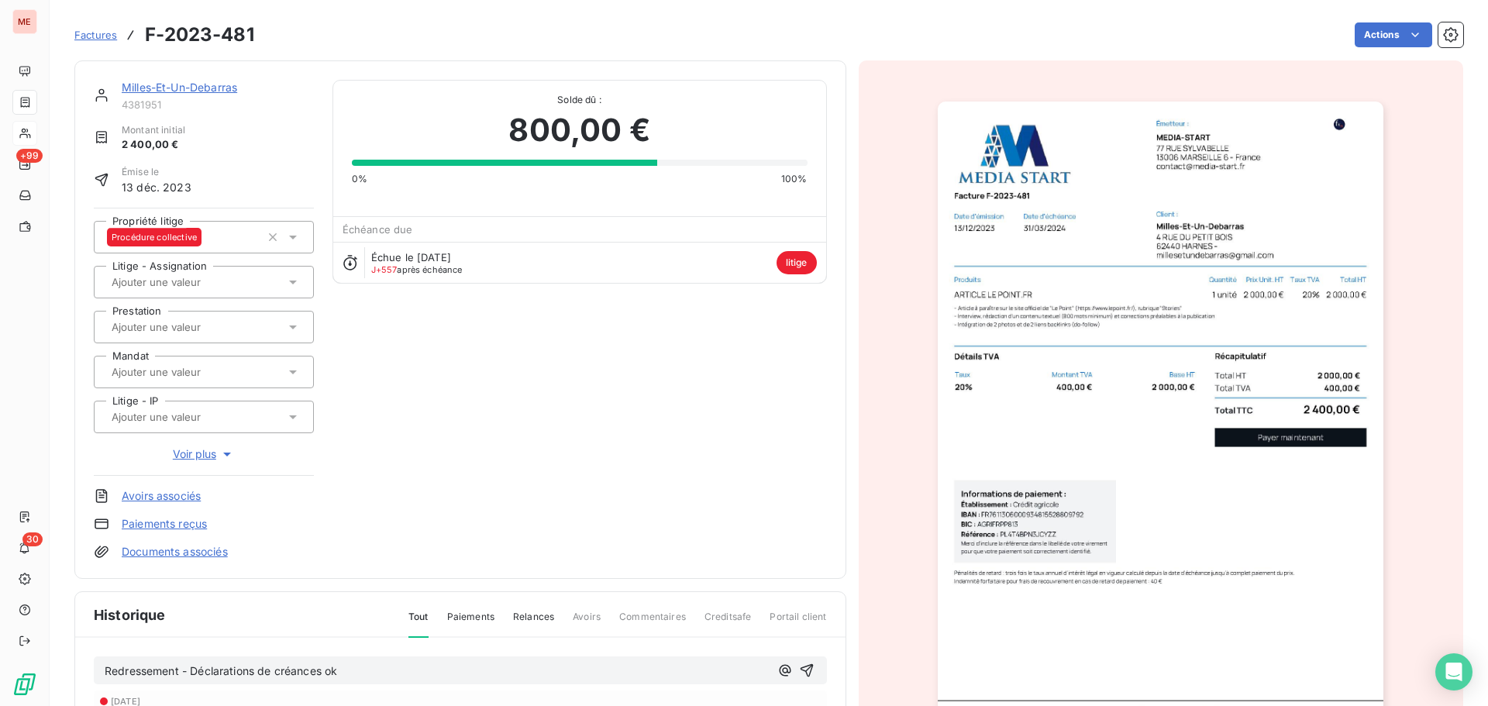
click at [186, 85] on link "Milles-Et-Un-Debarras" at bounding box center [179, 87] width 115 height 13
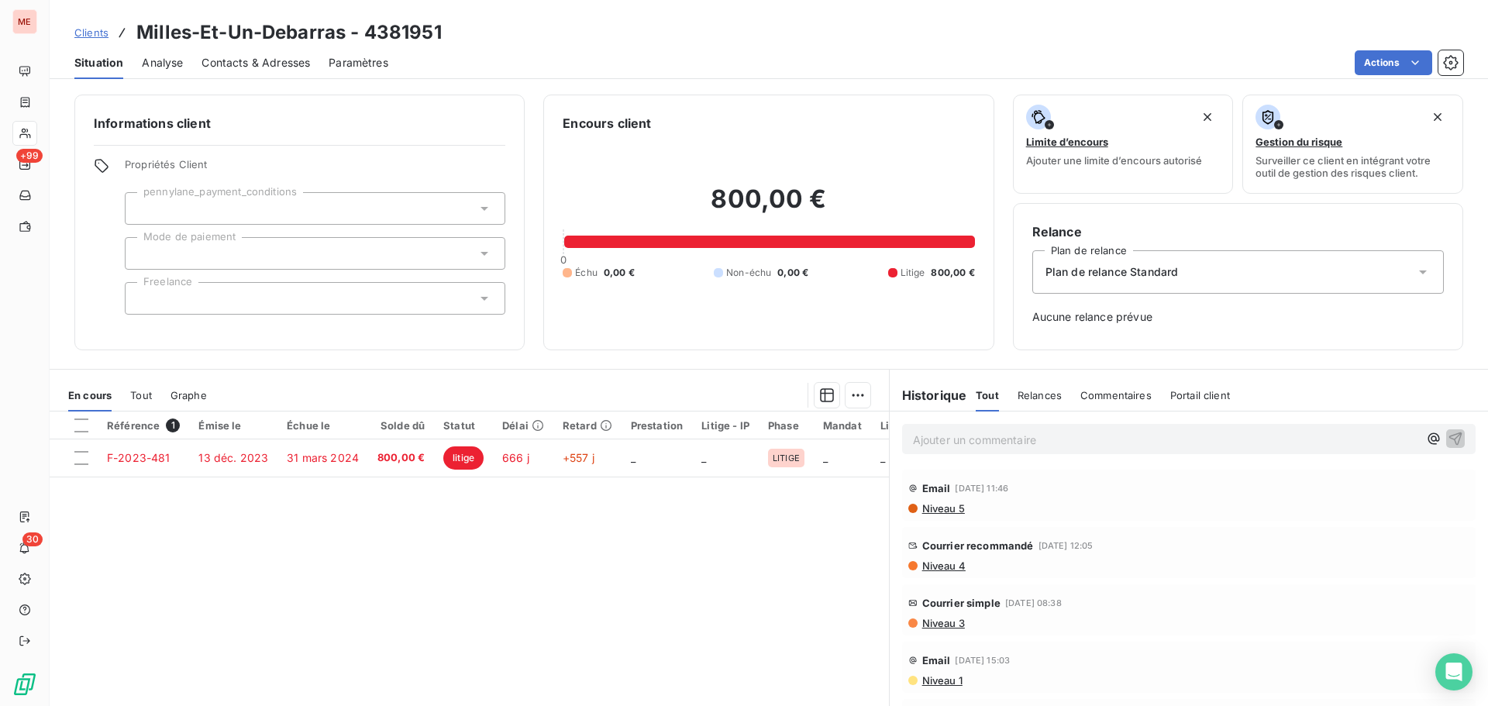
click at [231, 67] on span "Contacts & Adresses" at bounding box center [255, 62] width 108 height 15
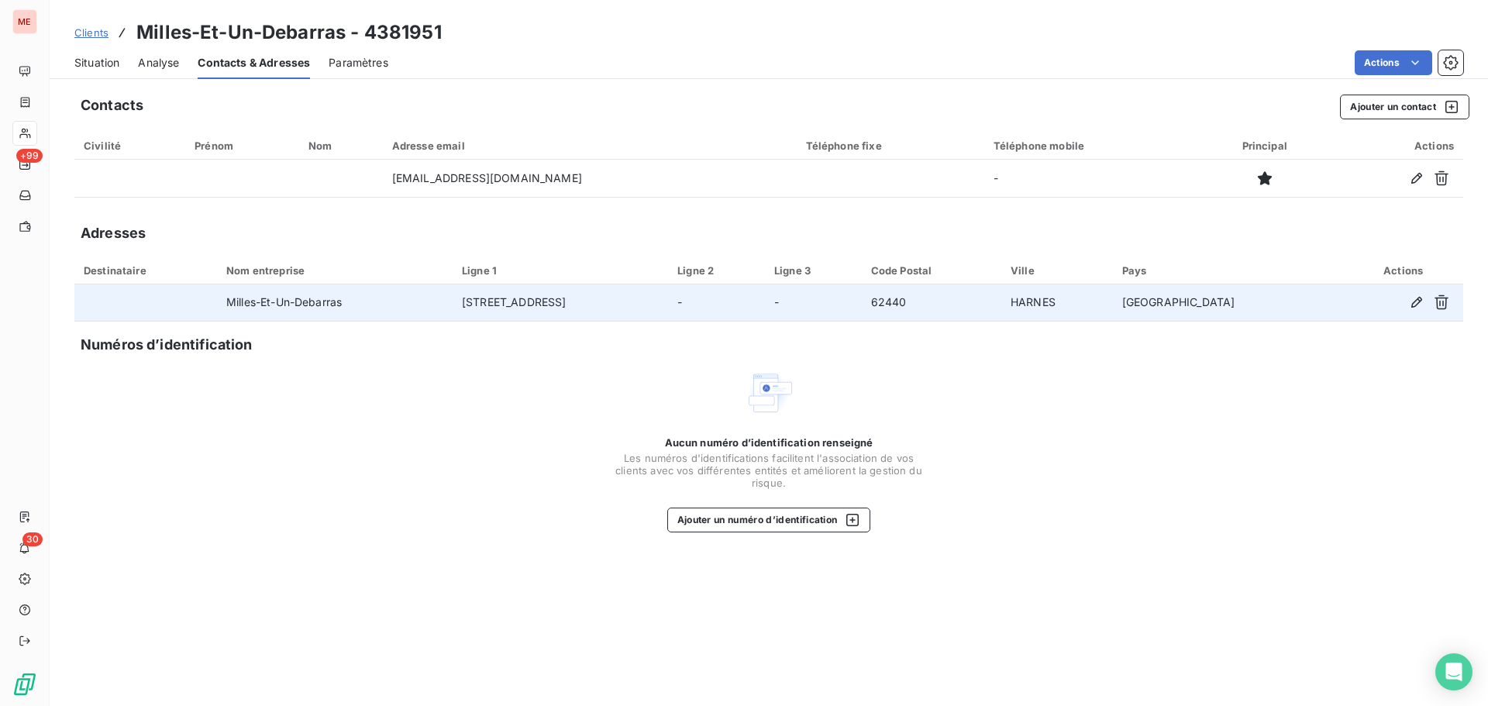
drag, startPoint x: 632, startPoint y: 301, endPoint x: 219, endPoint y: 295, distance: 412.3
click at [219, 295] on tr "Milles-Et-Un-Debarras [STREET_ADDRESS]" at bounding box center [768, 302] width 1389 height 37
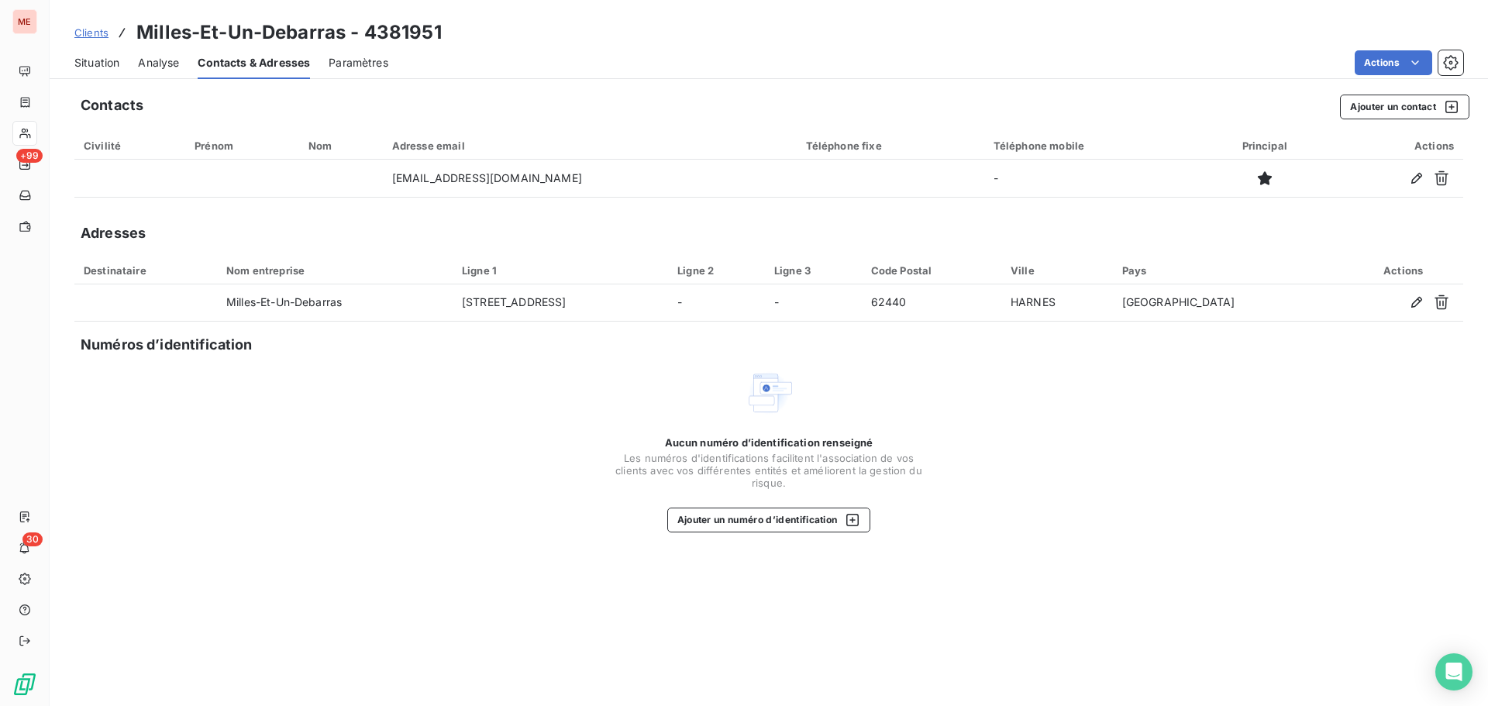
click at [90, 57] on span "Situation" at bounding box center [96, 62] width 45 height 15
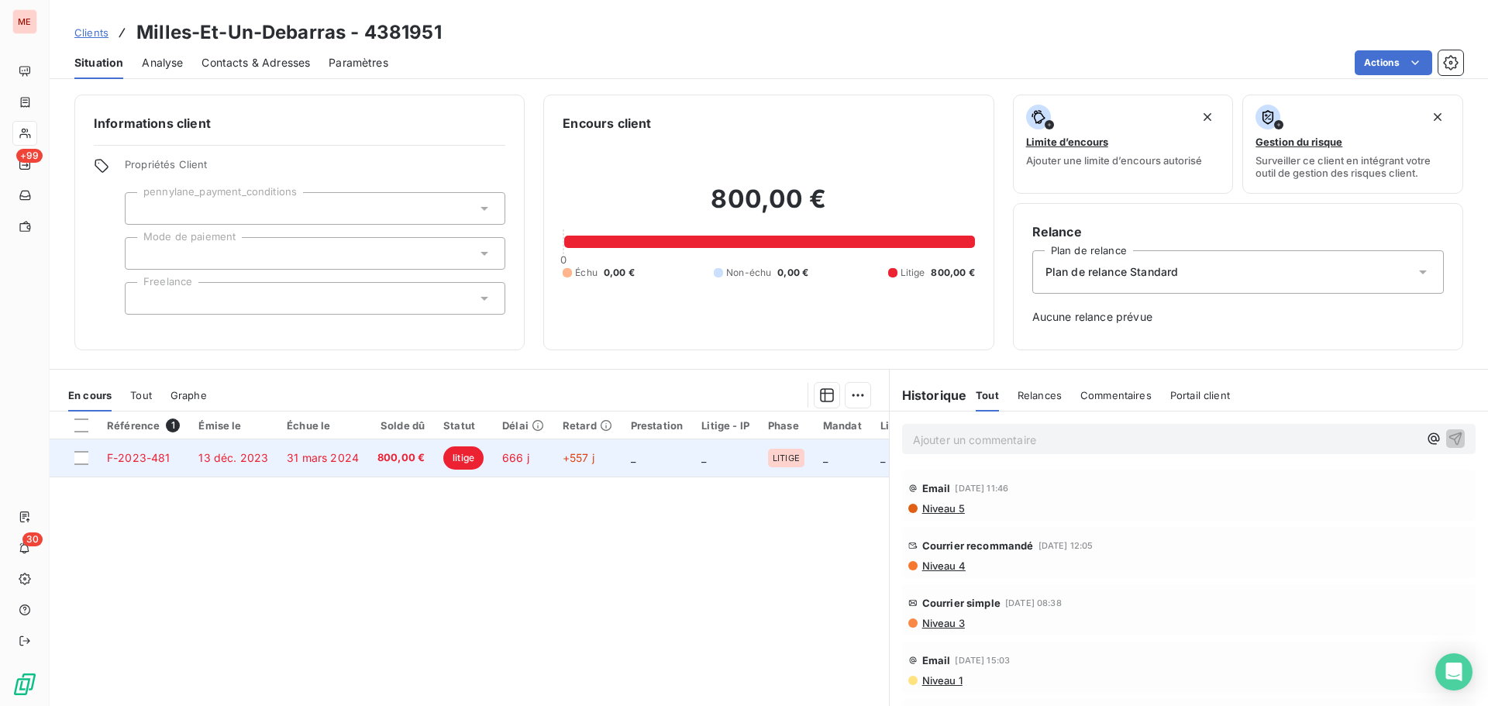
click at [269, 454] on td "13 déc. 2023" at bounding box center [233, 457] width 88 height 37
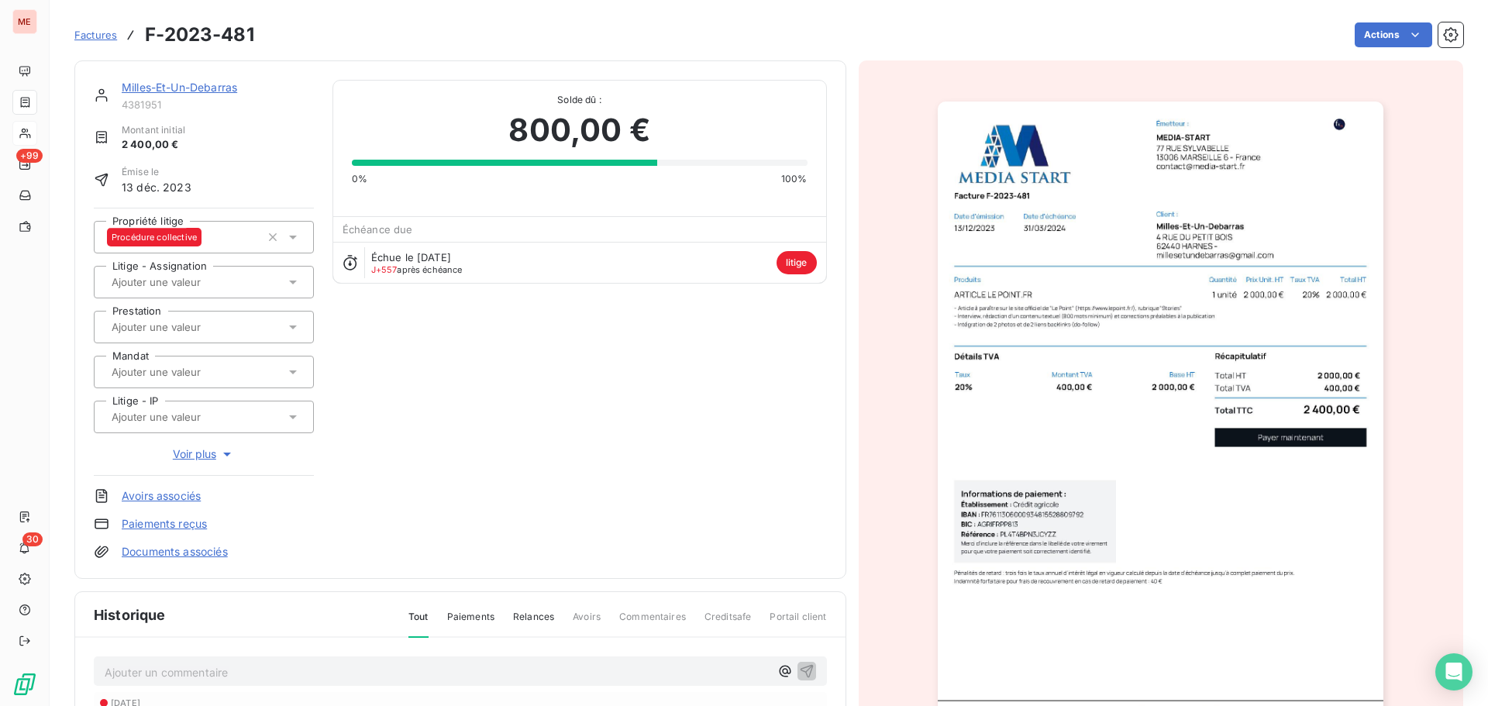
click at [365, 672] on p "Ajouter un commentaire ﻿" at bounding box center [437, 672] width 665 height 19
click at [194, 83] on link "Milles-Et-Un-Debarras" at bounding box center [179, 87] width 115 height 13
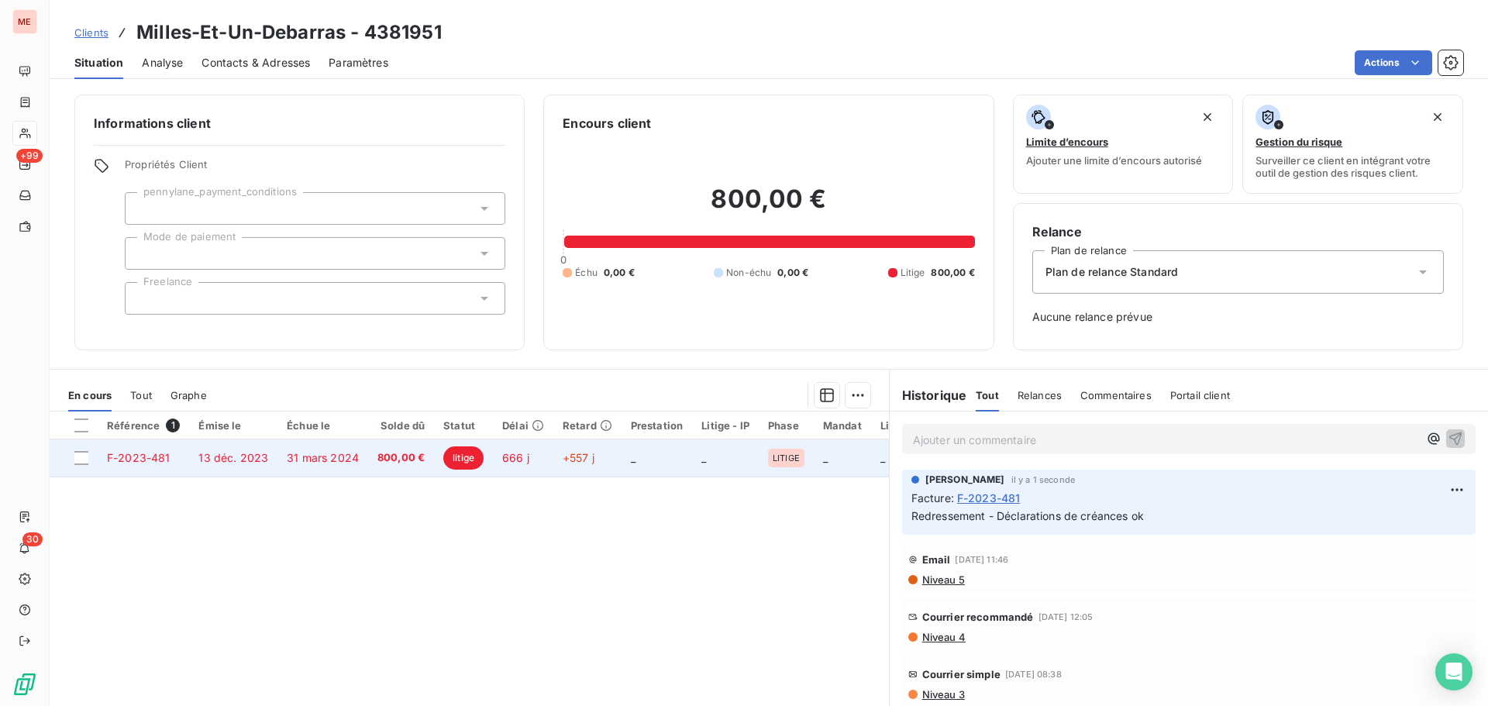
click at [380, 456] on span "800,00 €" at bounding box center [400, 457] width 47 height 15
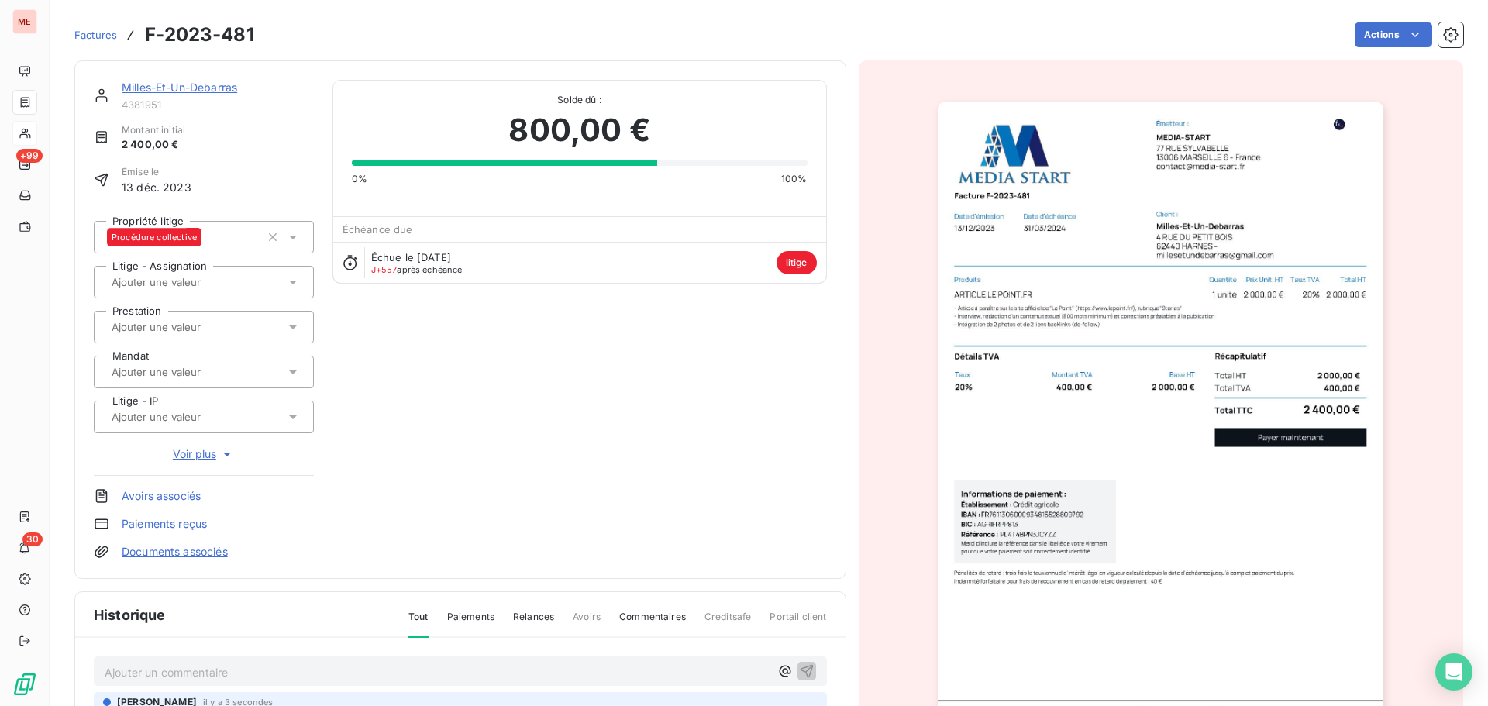
click at [157, 84] on link "Milles-Et-Un-Debarras" at bounding box center [179, 87] width 115 height 13
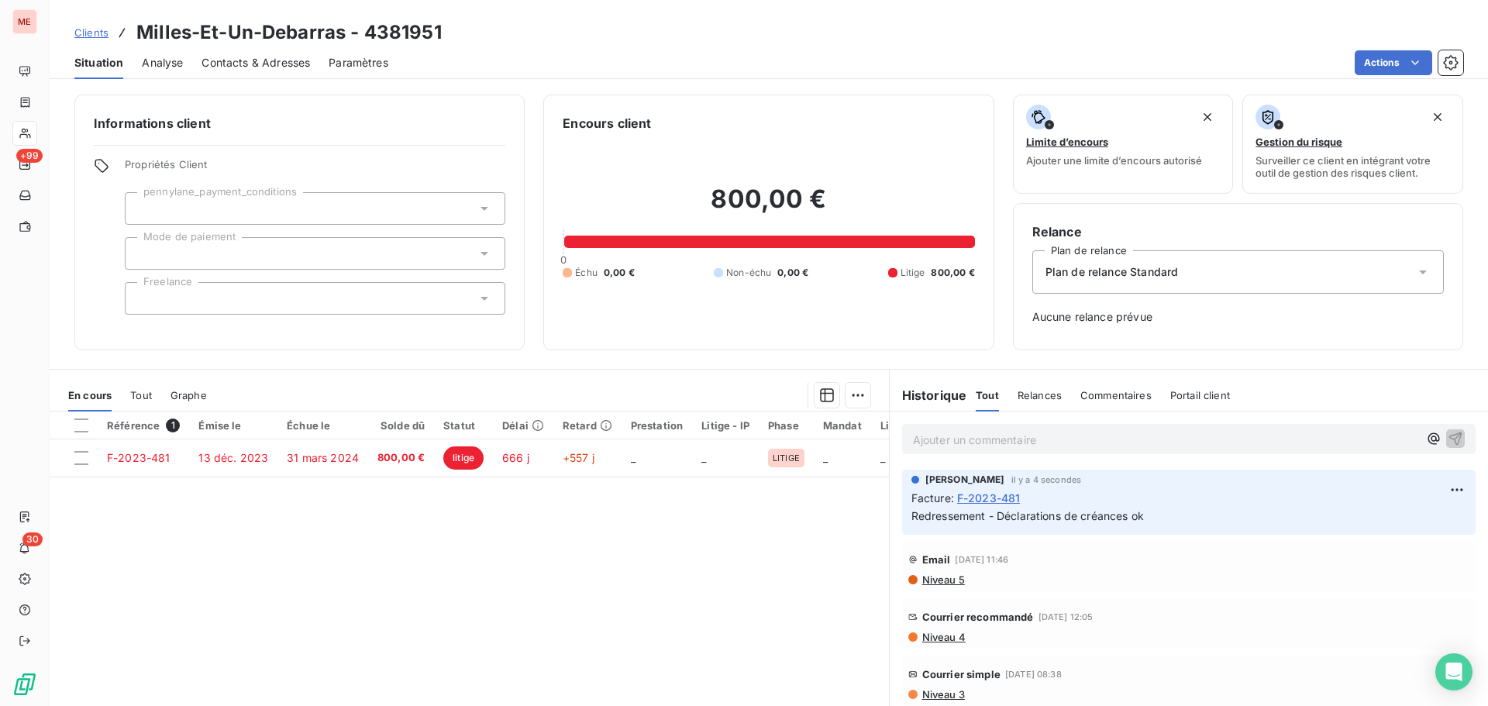
click at [236, 74] on div "Contacts & Adresses" at bounding box center [255, 62] width 108 height 33
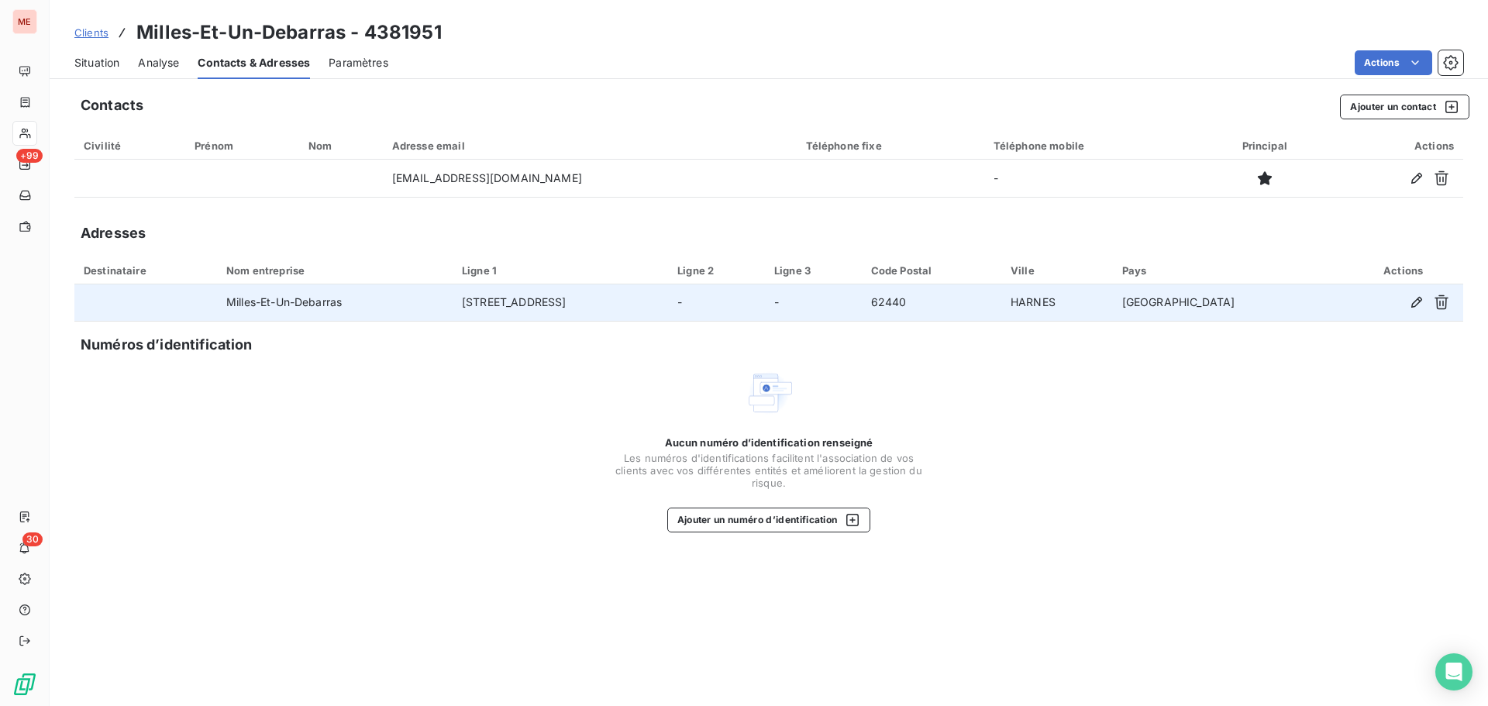
drag, startPoint x: 592, startPoint y: 303, endPoint x: 207, endPoint y: 308, distance: 385.2
click at [207, 308] on tr "Milles-Et-Un-Debarras [STREET_ADDRESS]" at bounding box center [768, 302] width 1389 height 37
copy tr "Milles-Et-Un-Debarras [STREET_ADDRESS]"
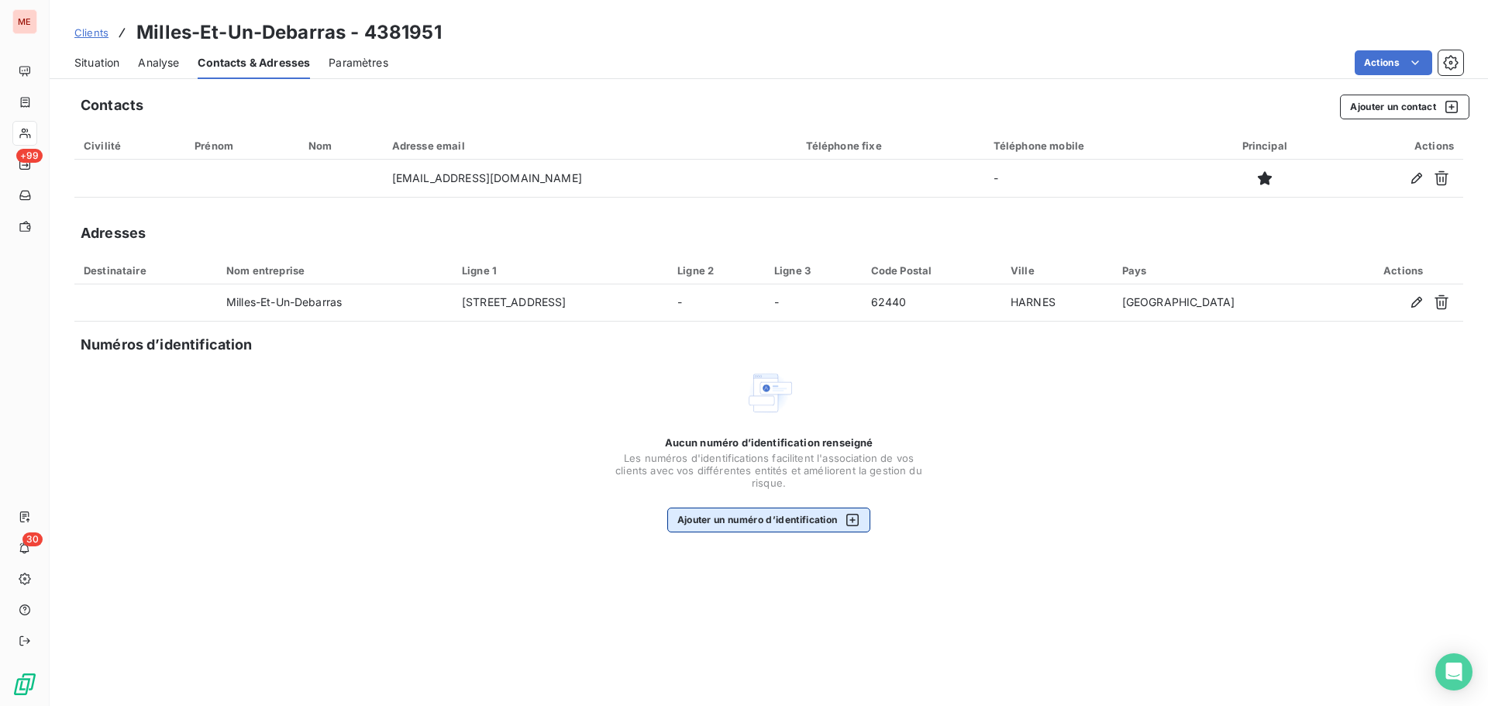
click at [771, 525] on button "Ajouter un numéro d’identification" at bounding box center [769, 520] width 204 height 25
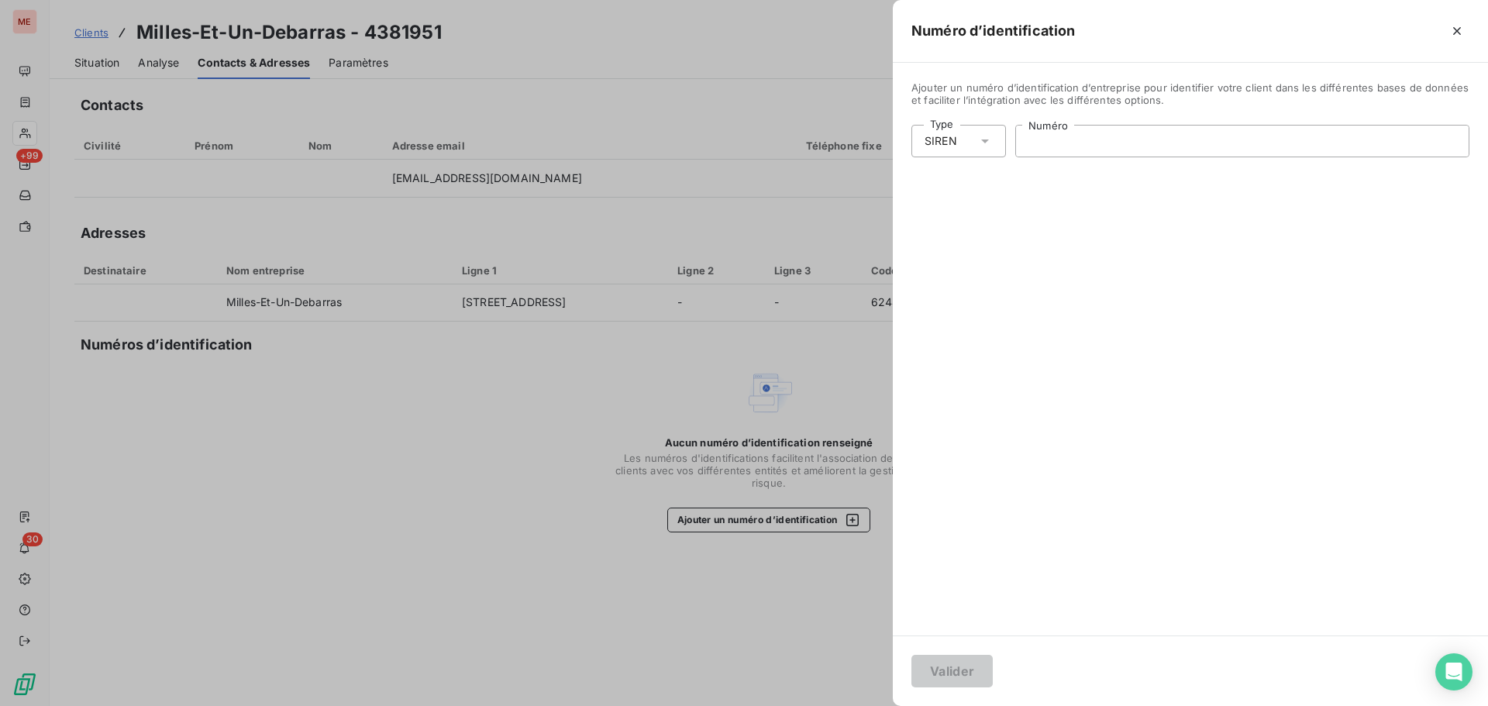
click at [1074, 145] on input "Numéro" at bounding box center [1242, 141] width 453 height 31
paste input "953 461 498"
type input "953 461 498"
click at [945, 654] on div "Valider" at bounding box center [1190, 670] width 595 height 71
click at [933, 667] on button "Valider" at bounding box center [951, 671] width 81 height 33
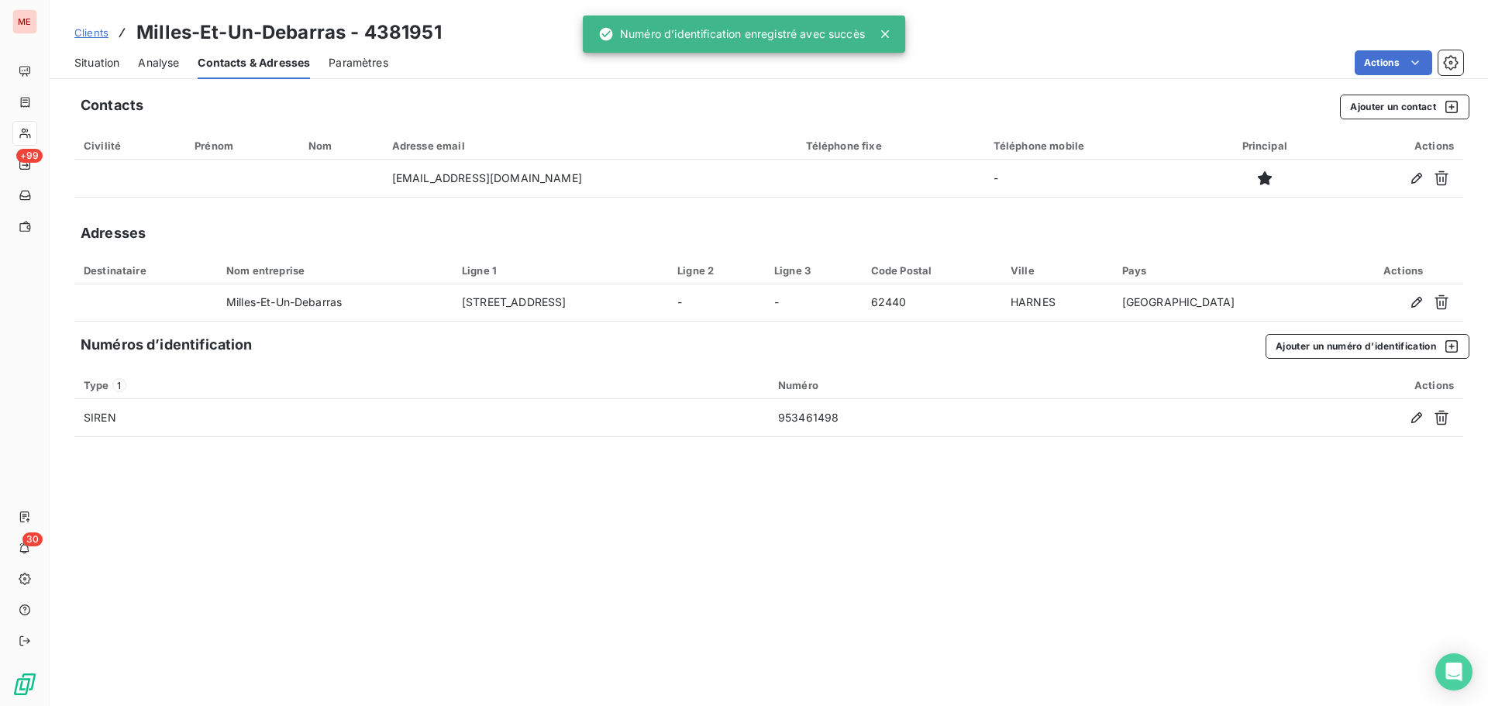
click at [98, 57] on span "Situation" at bounding box center [96, 62] width 45 height 15
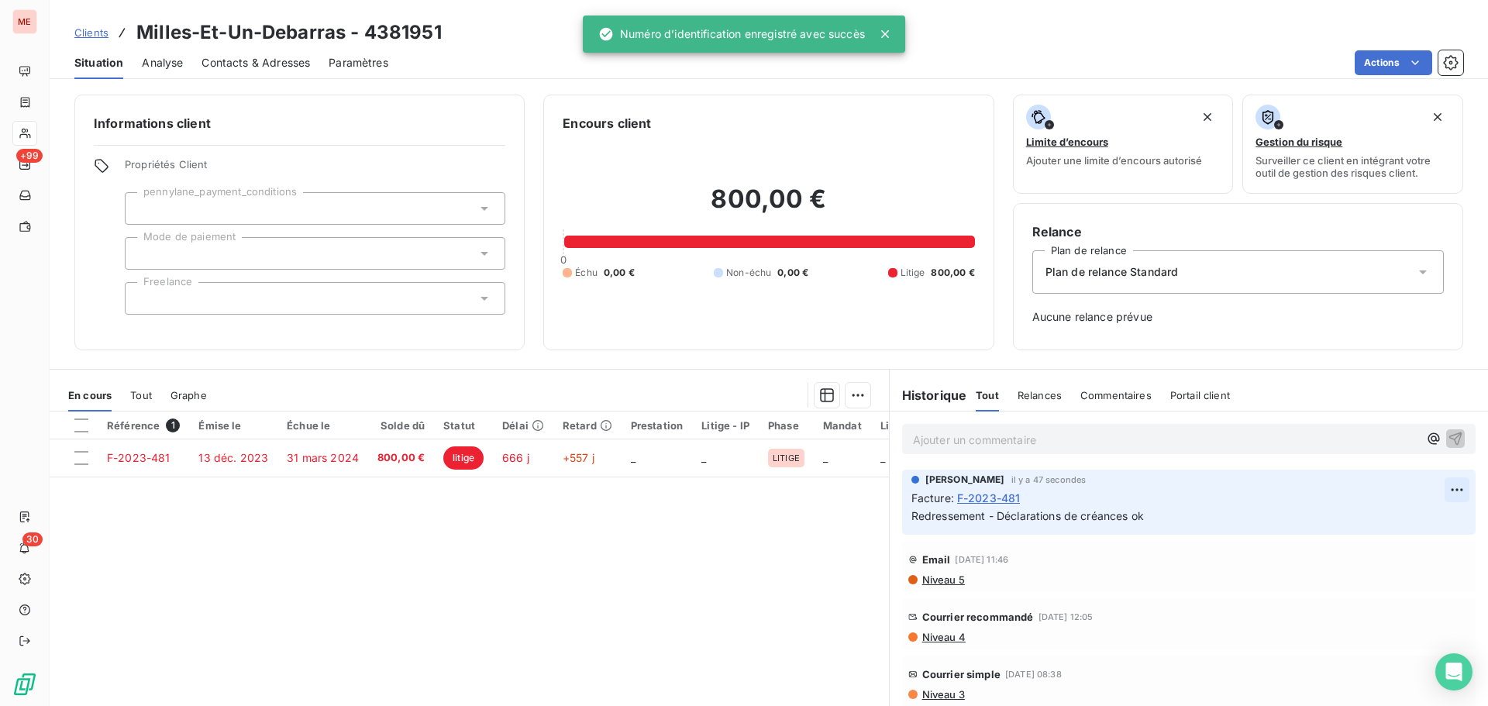
click at [1433, 488] on html "ME +99 30 Clients Milles-Et-Un-Debarras - 4381951 Situation Analyse Contacts & …" at bounding box center [744, 353] width 1488 height 706
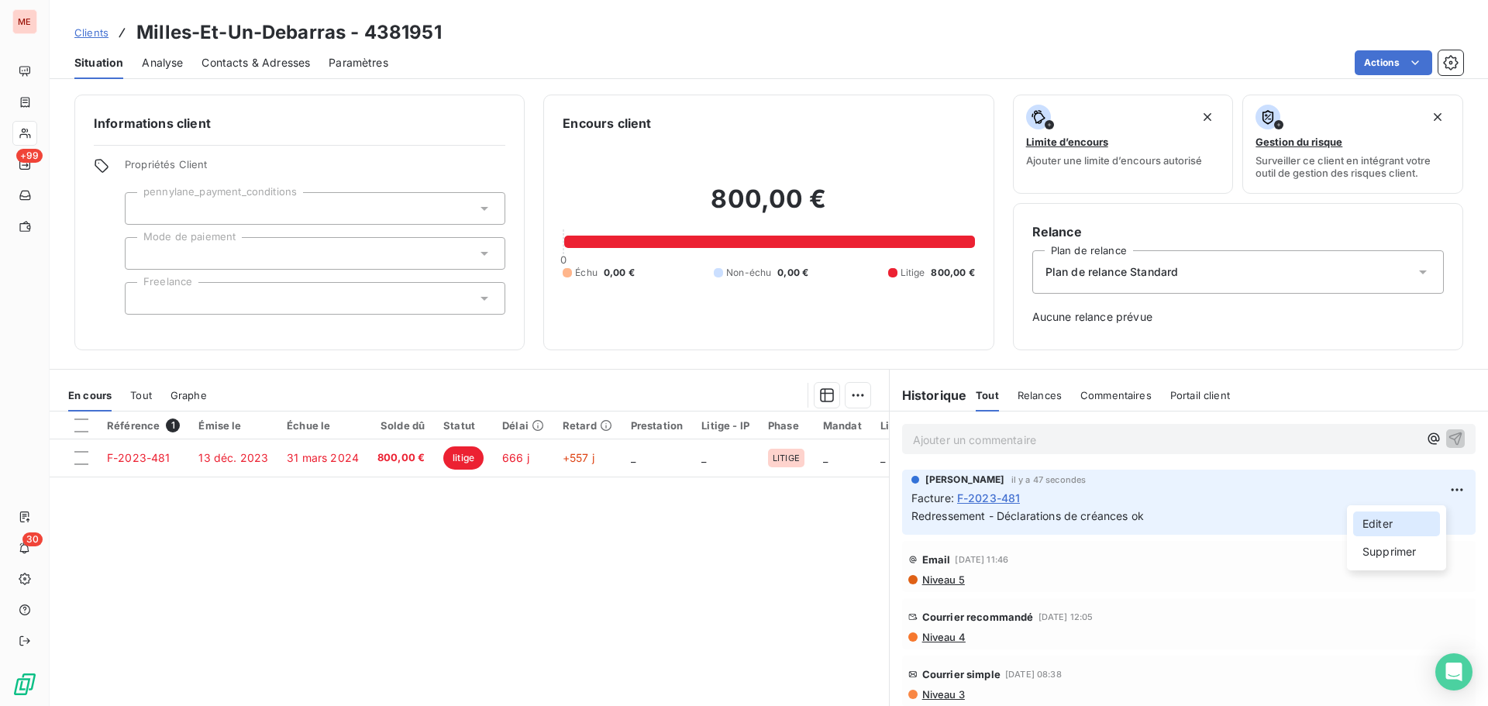
click at [1386, 515] on div "Editer" at bounding box center [1396, 523] width 87 height 25
drag, startPoint x: 978, startPoint y: 516, endPoint x: 869, endPoint y: 514, distance: 108.5
click at [869, 514] on div "En cours Tout Graphe Référence 1 Émise le Échue le Solde dû Statut Délai Retard…" at bounding box center [769, 562] width 1438 height 387
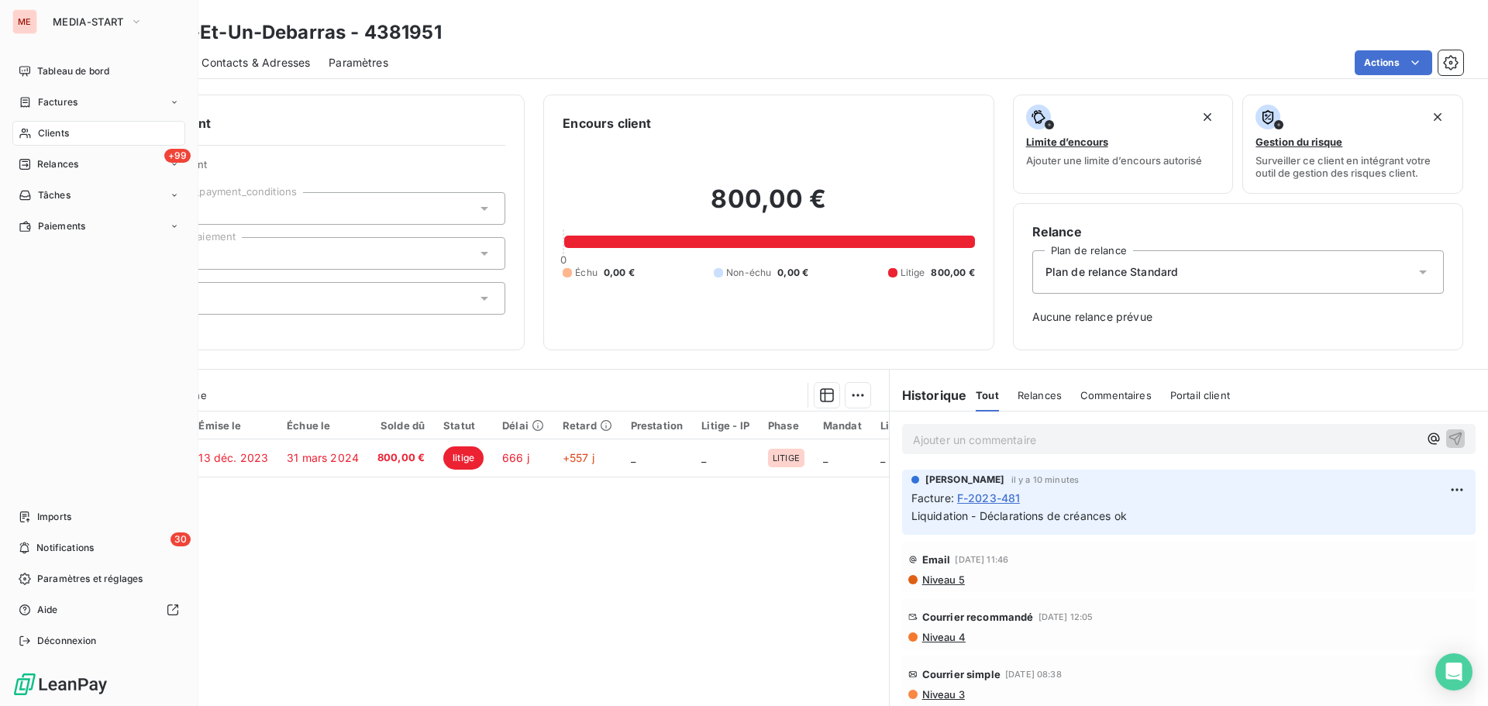
click at [45, 127] on span "Clients" at bounding box center [53, 133] width 31 height 14
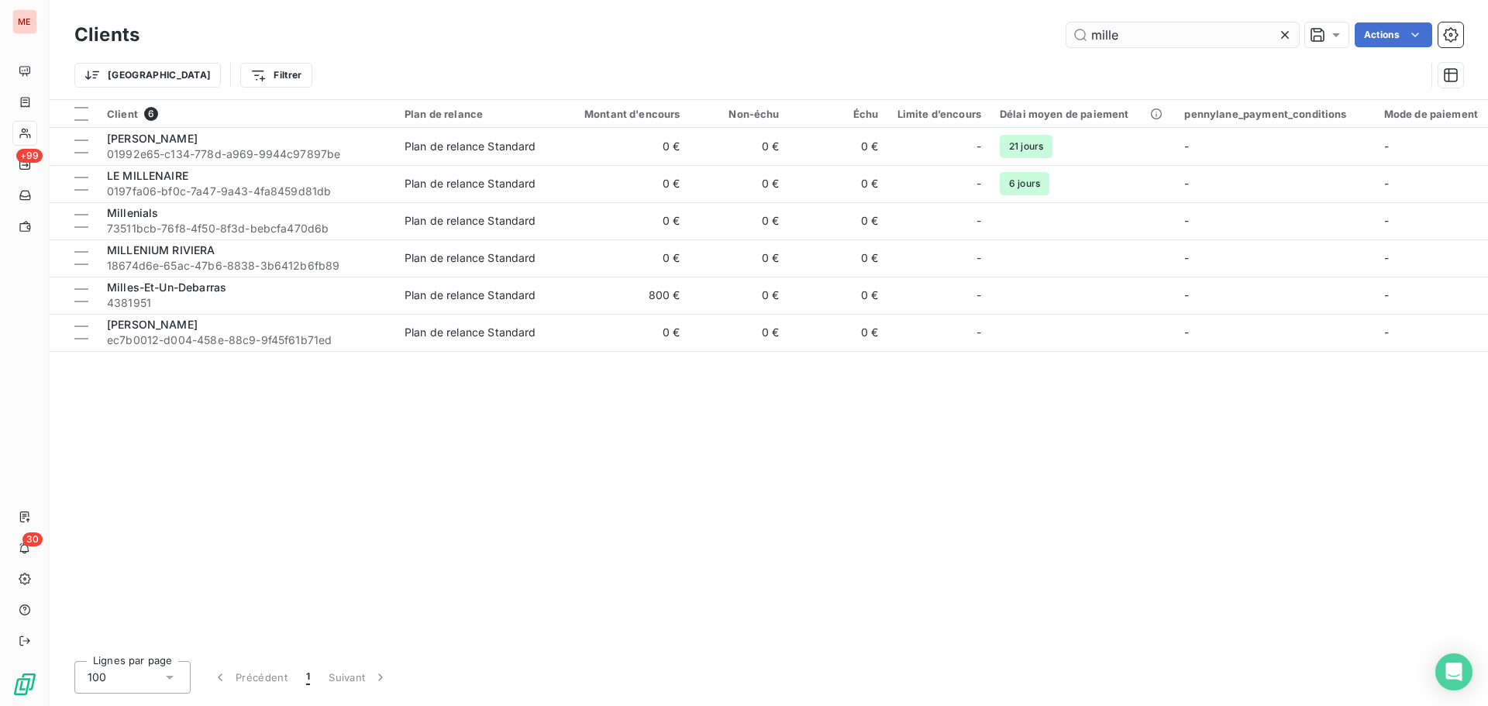
click at [1101, 42] on input "mille" at bounding box center [1182, 34] width 232 height 25
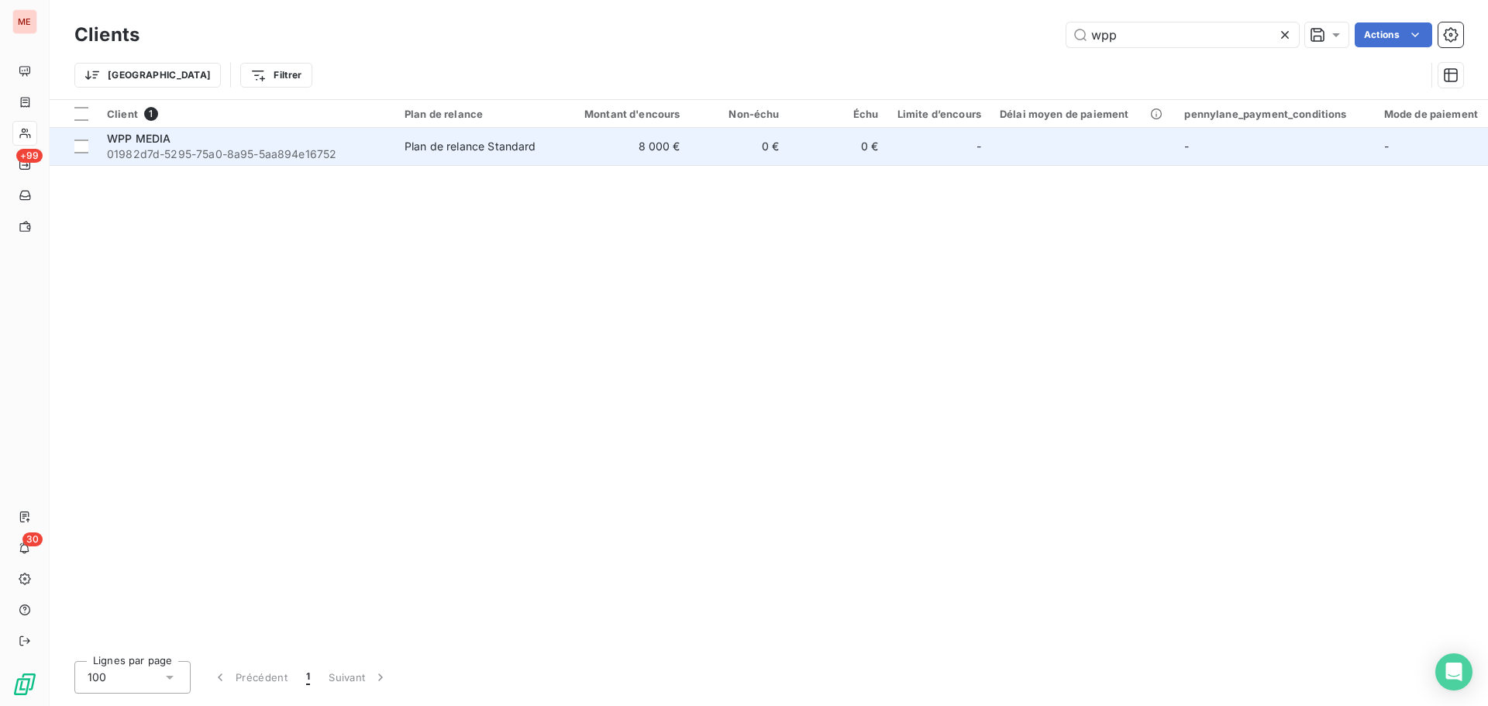
type input "wpp"
click at [471, 157] on td "Plan de relance Standard" at bounding box center [475, 146] width 161 height 37
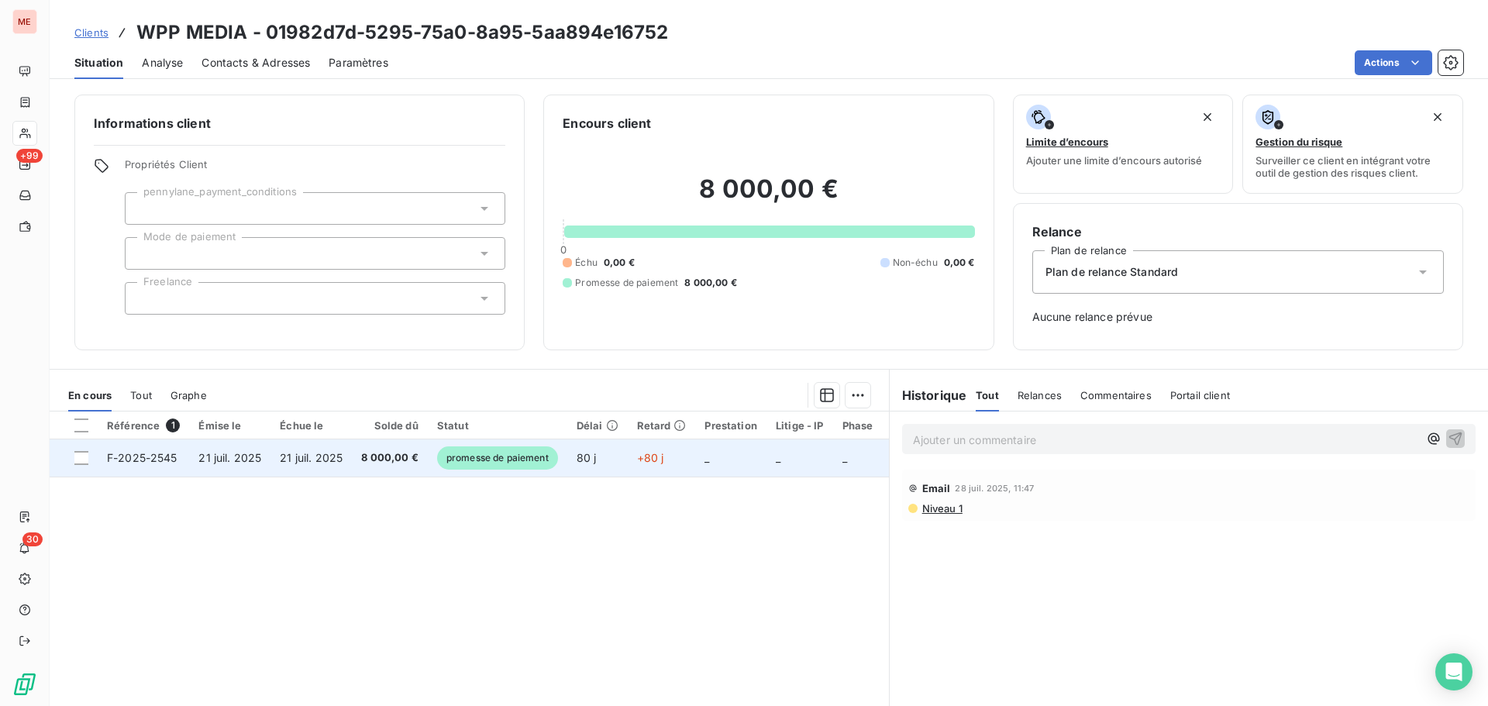
click at [386, 458] on span "8 000,00 €" at bounding box center [389, 457] width 57 height 15
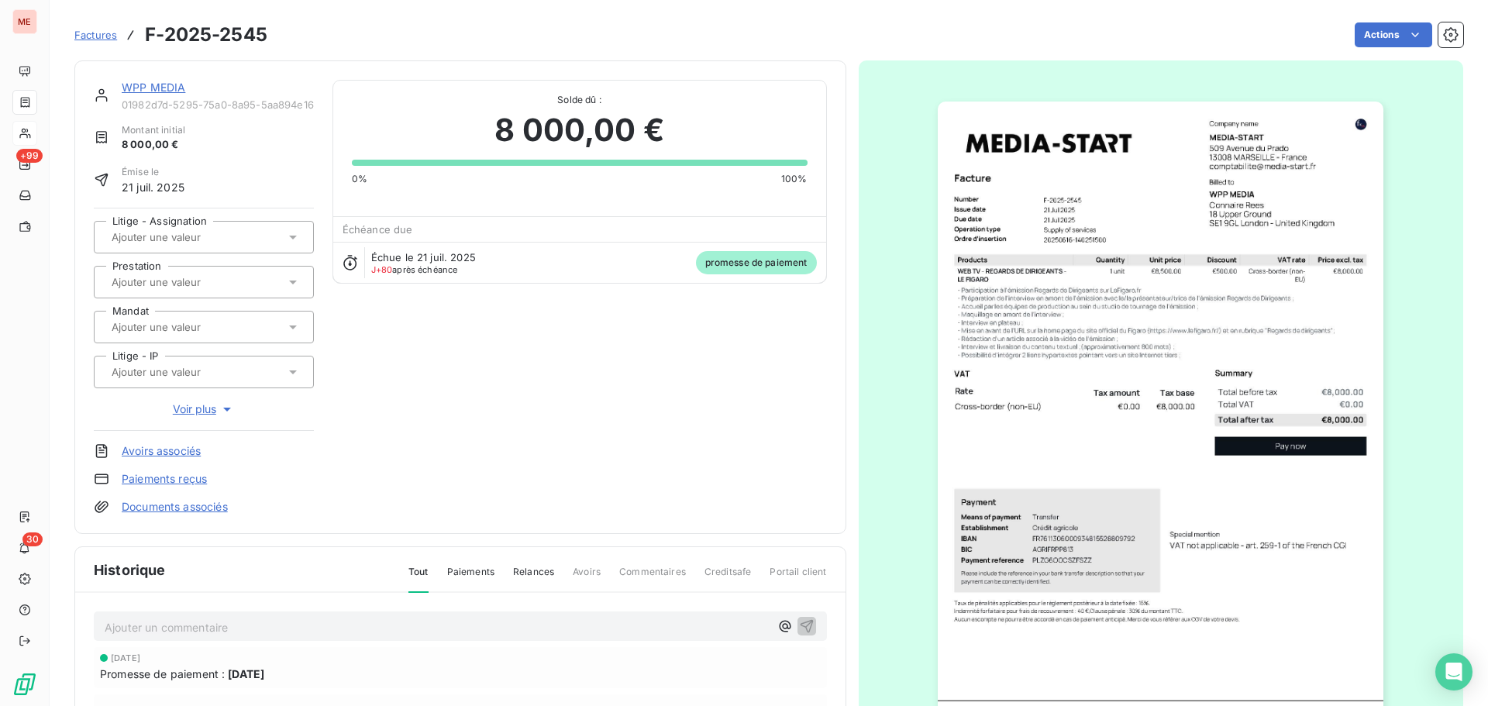
click at [149, 503] on link "Documents associés" at bounding box center [175, 506] width 106 height 15
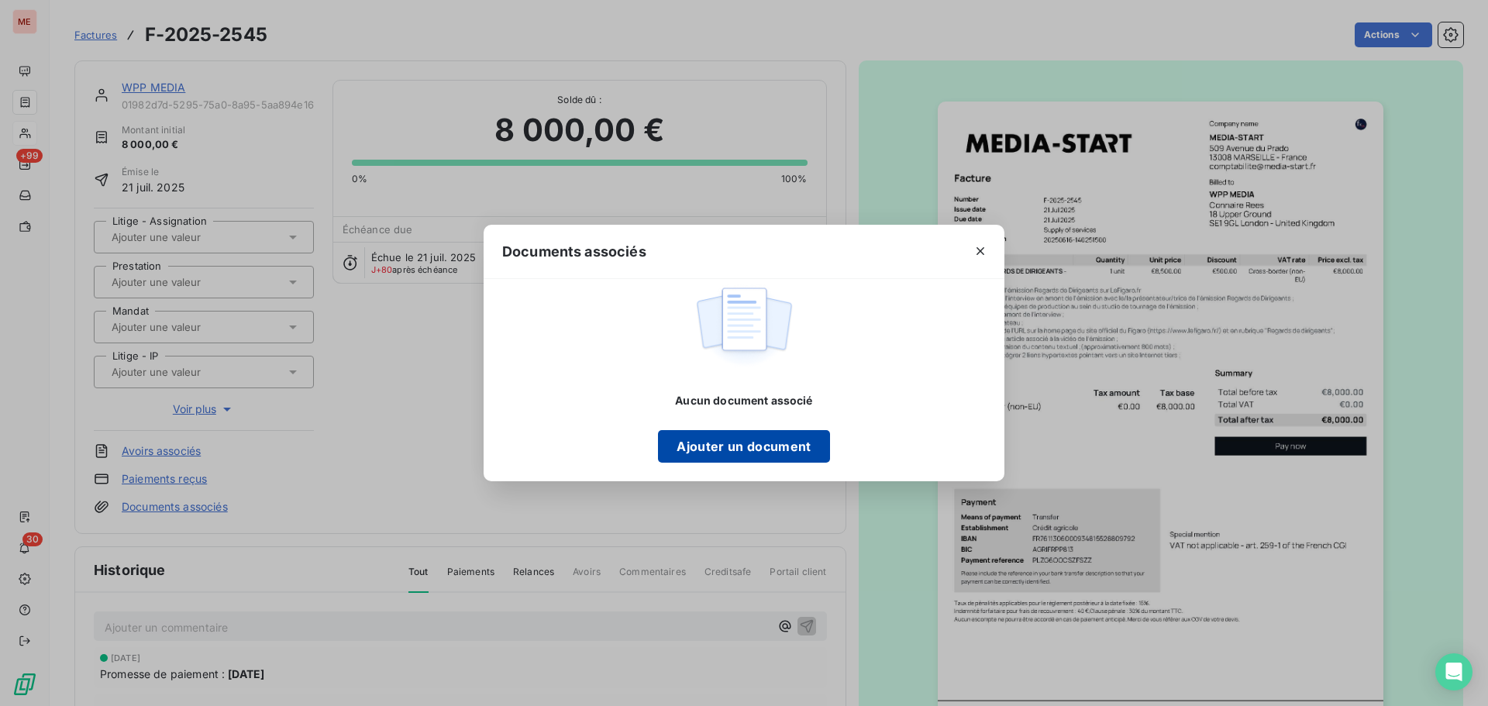
click at [690, 446] on button "Ajouter un document" at bounding box center [743, 446] width 171 height 33
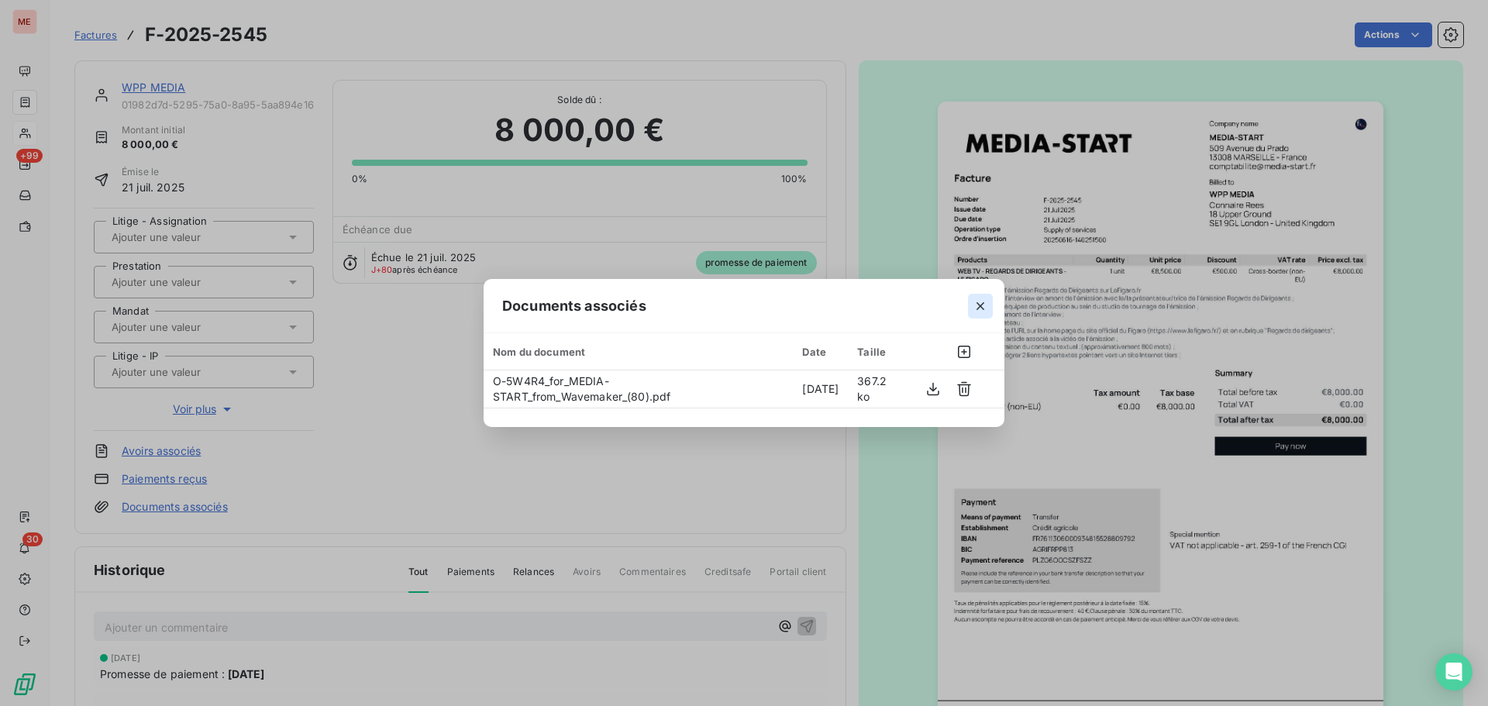
click at [981, 310] on icon "button" at bounding box center [980, 305] width 15 height 15
